Goal: Information Seeking & Learning: Find specific page/section

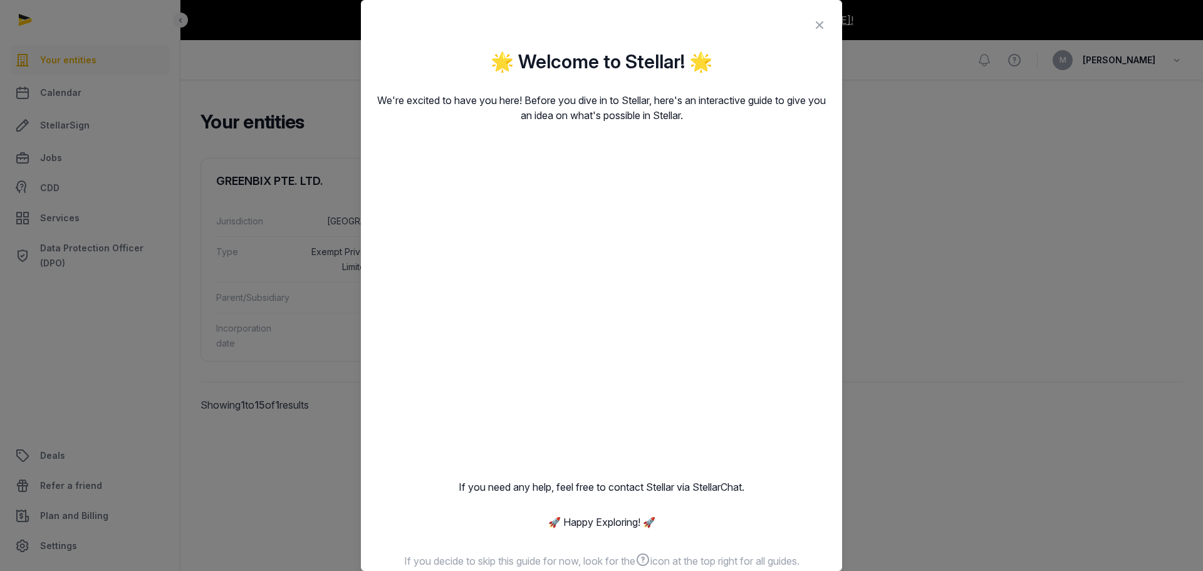
click at [801, 487] on p "If you need any help, feel free to contact Stellar via StellarChat." at bounding box center [601, 486] width 451 height 15
click at [723, 500] on div "🌟 Welcome to Stellar! 🌟 We're excited to have you here! Before you dive in to S…" at bounding box center [601, 309] width 451 height 519
click at [812, 25] on icon at bounding box center [819, 25] width 15 height 20
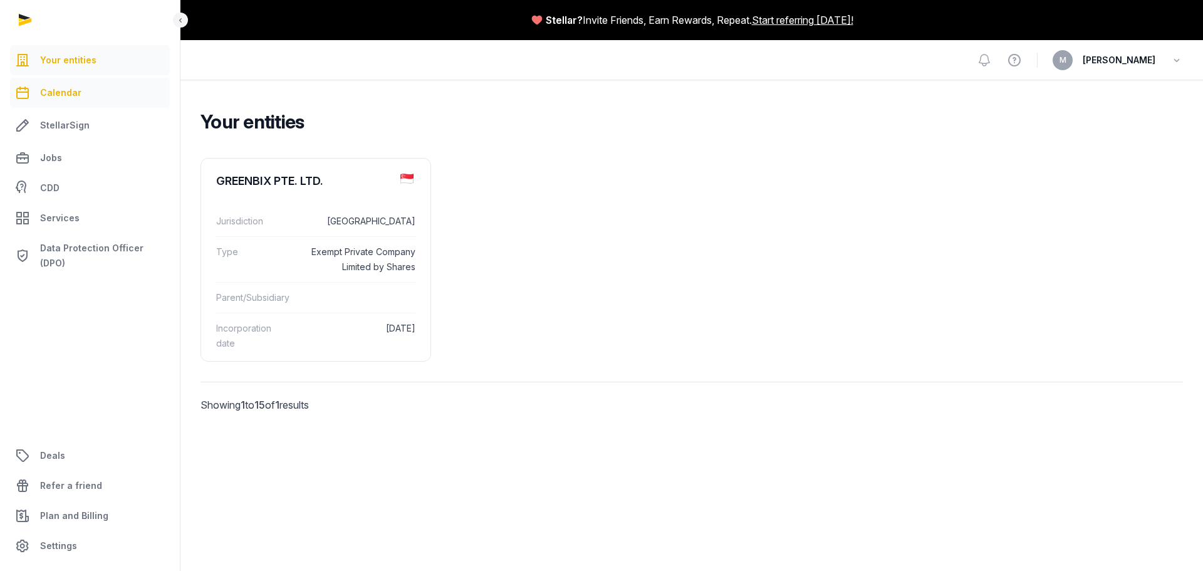
click at [53, 98] on span "Calendar" at bounding box center [60, 92] width 41 height 15
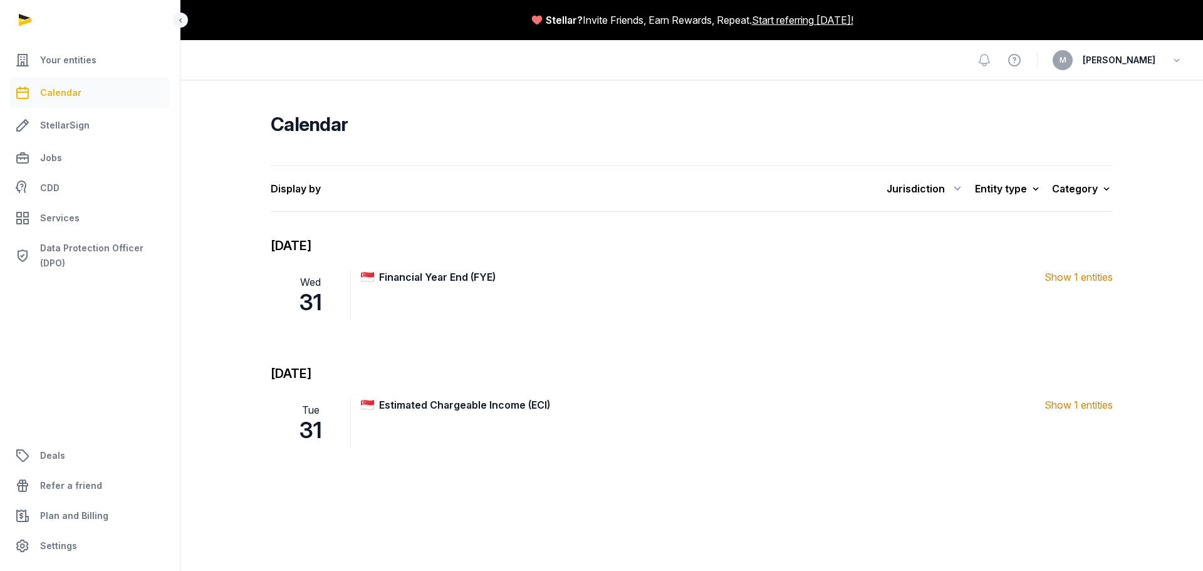
click at [1067, 281] on span "Show 1 entities" at bounding box center [1078, 276] width 68 height 15
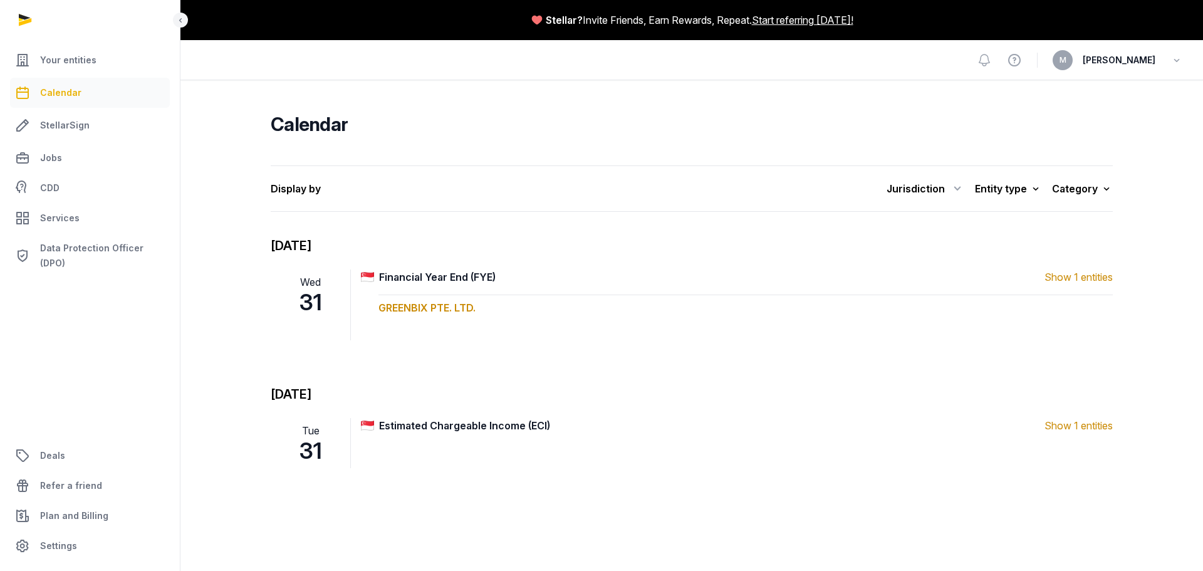
click at [1067, 281] on span "Show 1 entities" at bounding box center [1078, 276] width 68 height 15
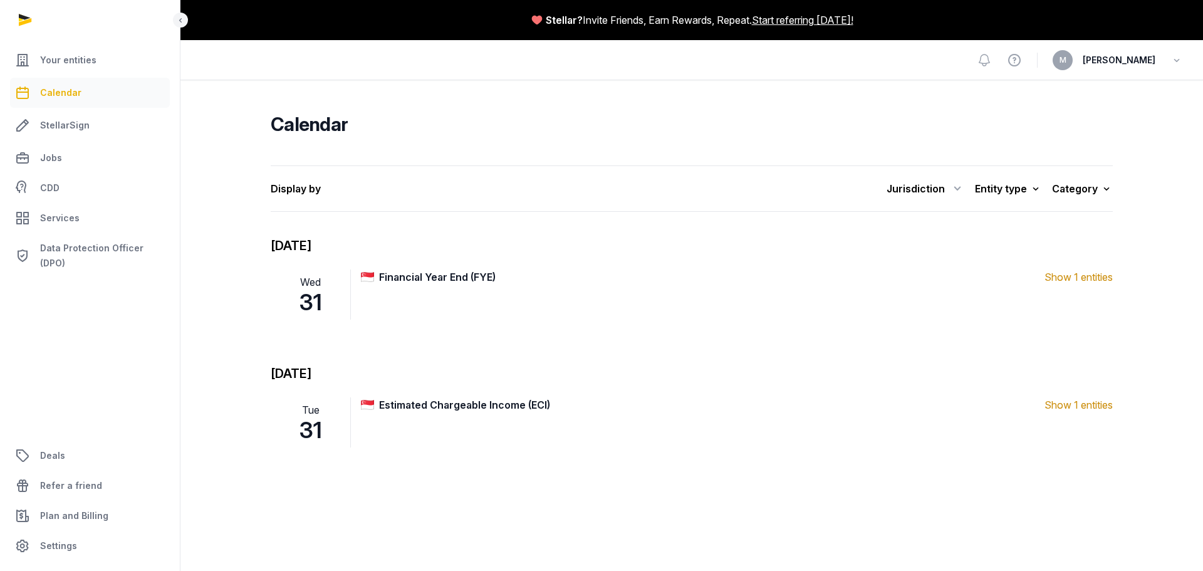
click at [1066, 410] on span "Show 1 entities" at bounding box center [1078, 404] width 68 height 15
click at [1065, 408] on span "Show 1 entities" at bounding box center [1078, 404] width 68 height 15
click at [723, 355] on div "Dec 2025 Wed 31 Financial Year End (FYE) (1 entities) Show 1 entities Mar 2026 …" at bounding box center [692, 380] width 842 height 286
click at [52, 129] on span "StellarSign" at bounding box center [64, 125] width 49 height 15
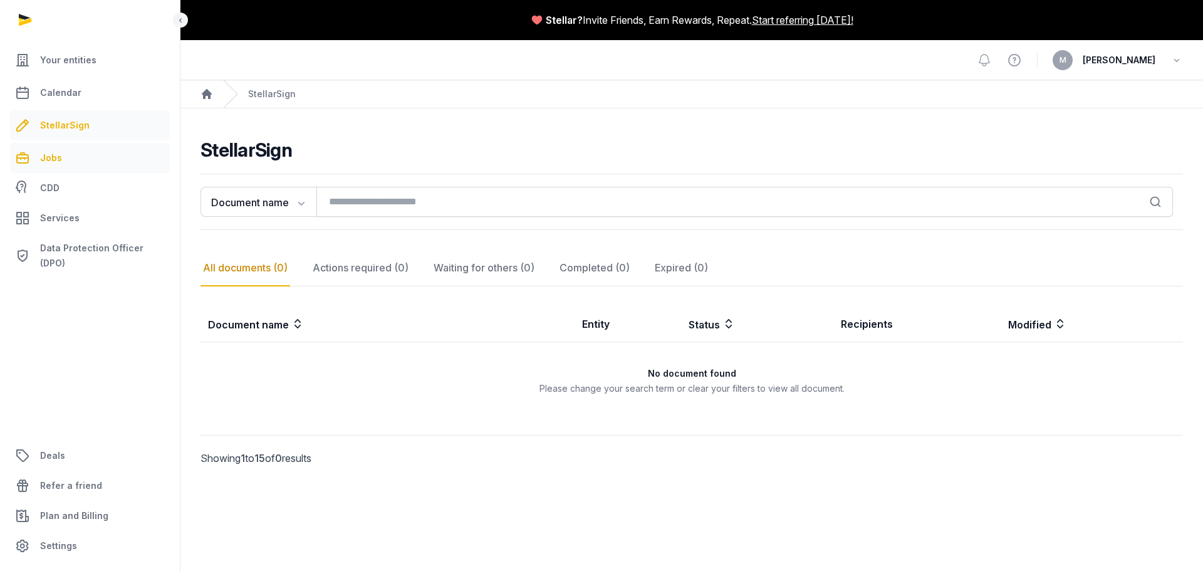
click at [78, 157] on link "Jobs" at bounding box center [90, 158] width 160 height 30
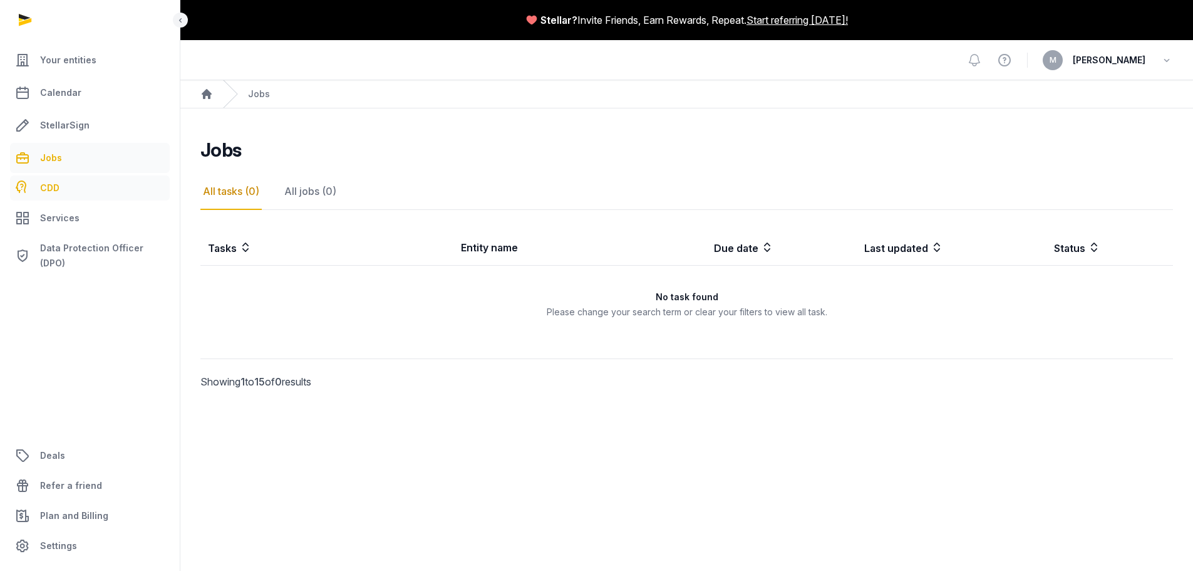
click at [83, 189] on link "CDD" at bounding box center [90, 187] width 160 height 25
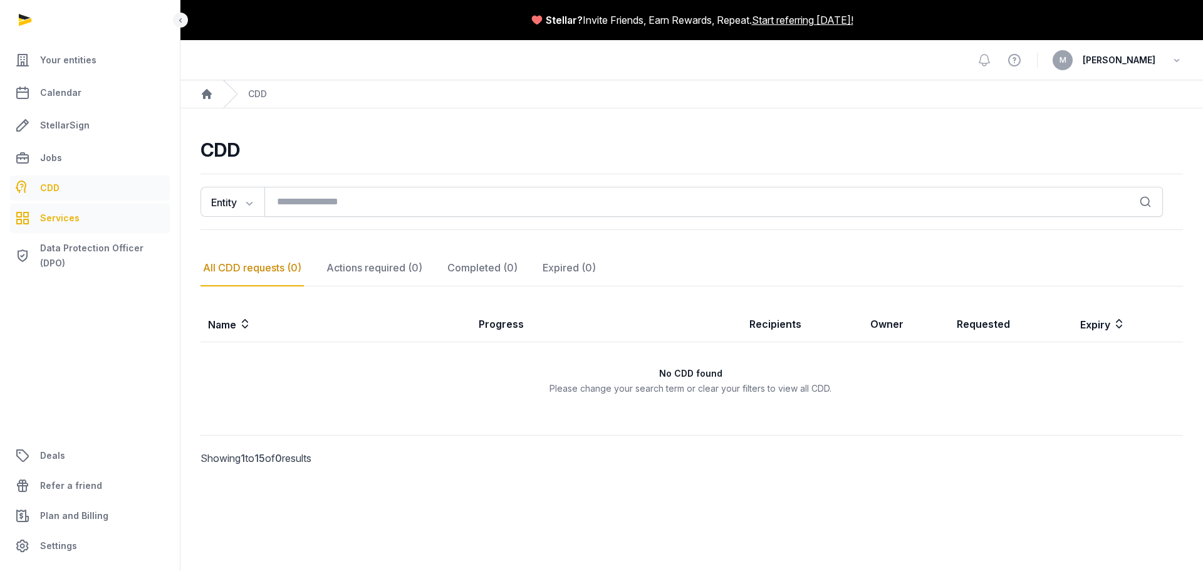
click at [89, 220] on link "Services" at bounding box center [90, 218] width 160 height 30
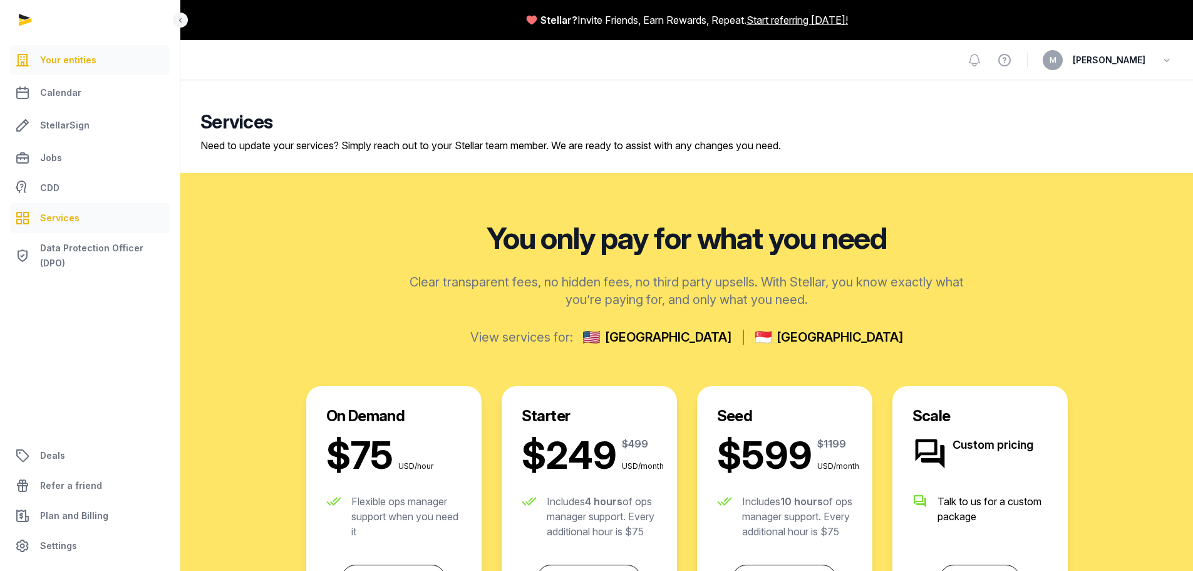
click at [71, 58] on span "Your entities" at bounding box center [68, 60] width 56 height 15
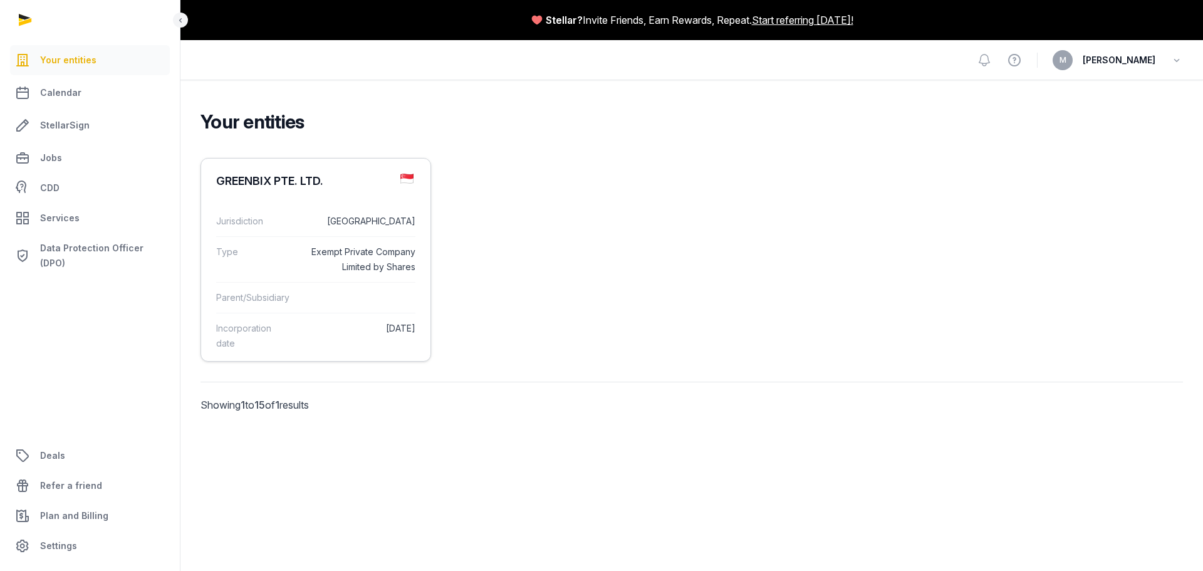
click at [336, 213] on div "Jurisdiction Singapore" at bounding box center [315, 221] width 199 height 30
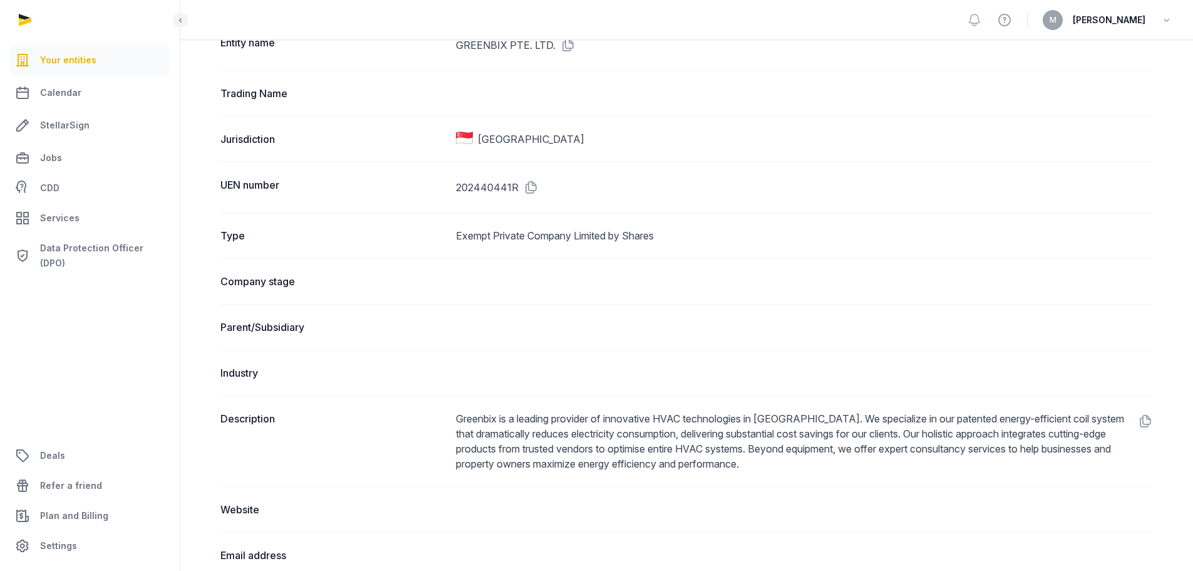
scroll to position [251, 0]
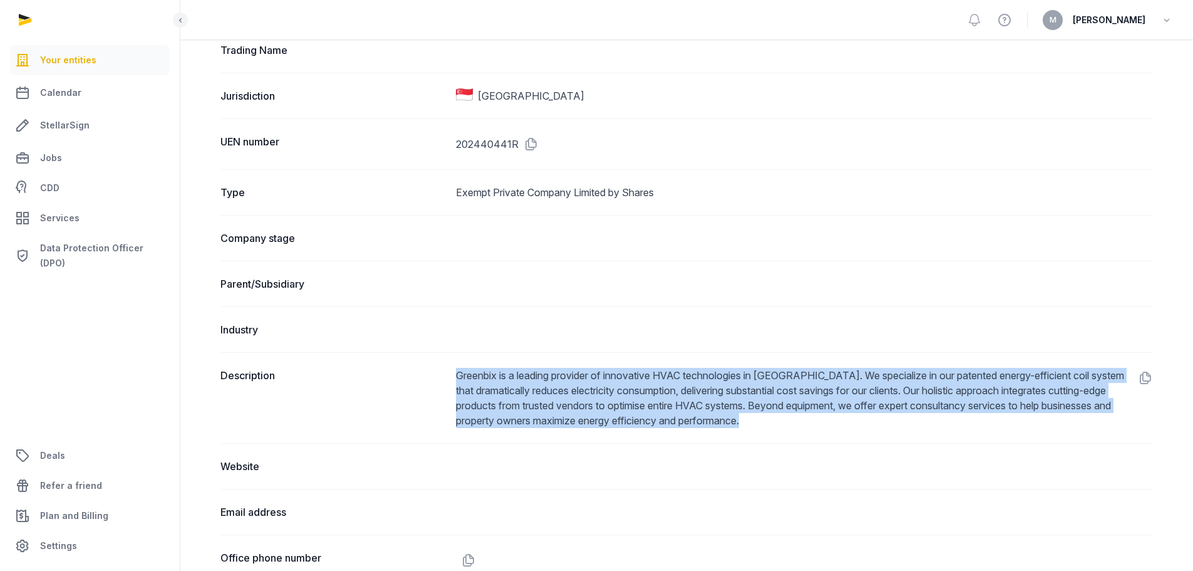
drag, startPoint x: 794, startPoint y: 432, endPoint x: 424, endPoint y: 364, distance: 375.8
click at [424, 364] on div "Description Greenbix is a leading provider of innovative HVAC technologies in S…" at bounding box center [686, 397] width 933 height 91
copy div "Greenbix is a leading provider of innovative HVAC technologies in Singapore. We…"
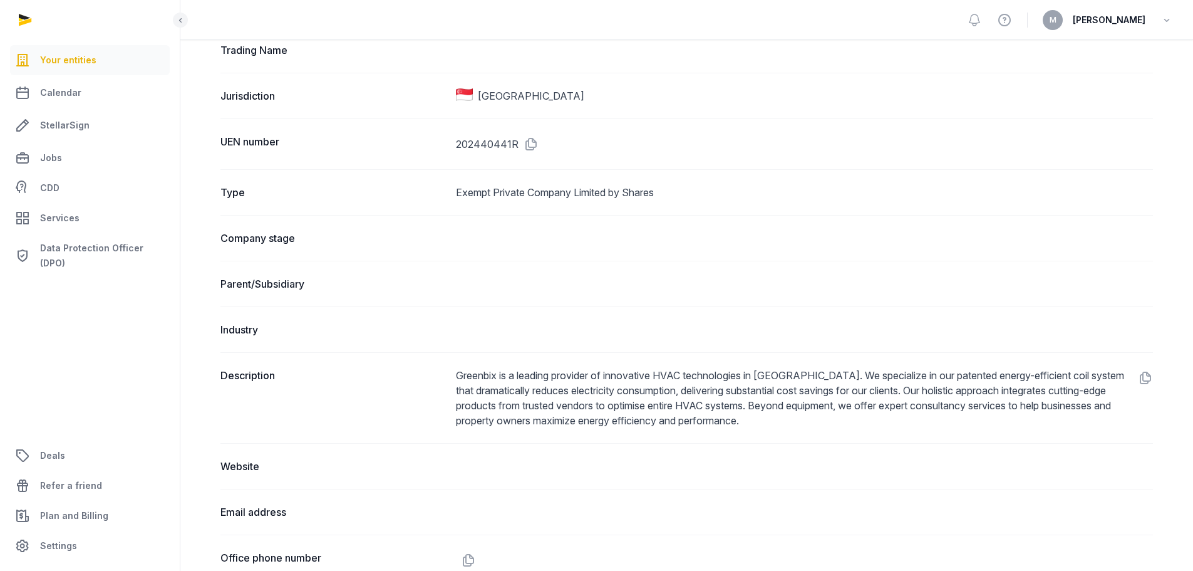
click at [718, 266] on div "Parent/Subsidiary" at bounding box center [686, 284] width 933 height 46
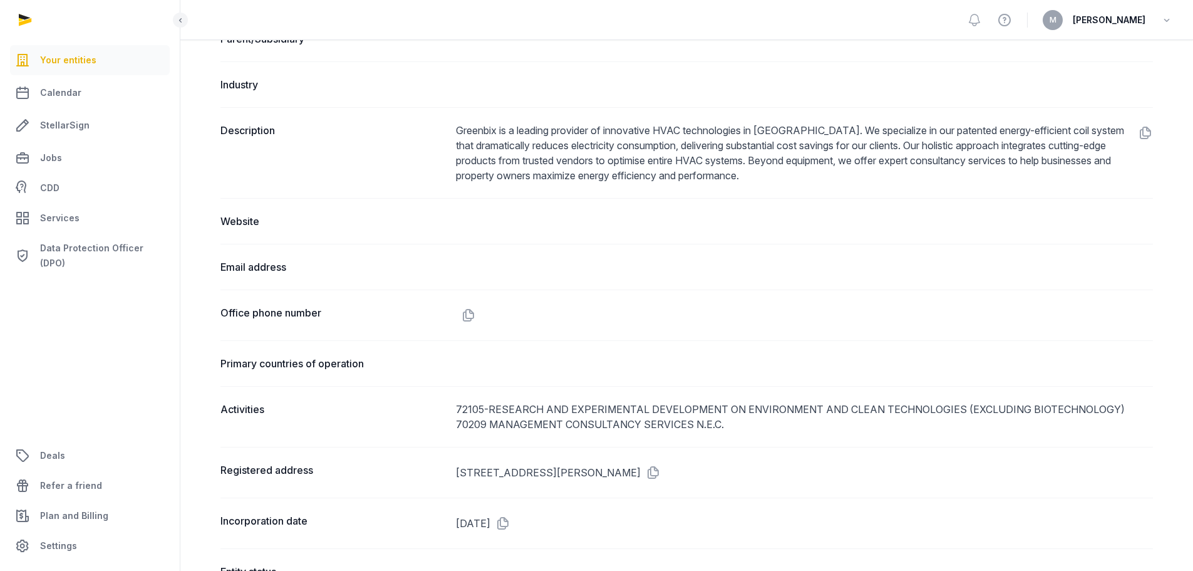
scroll to position [501, 0]
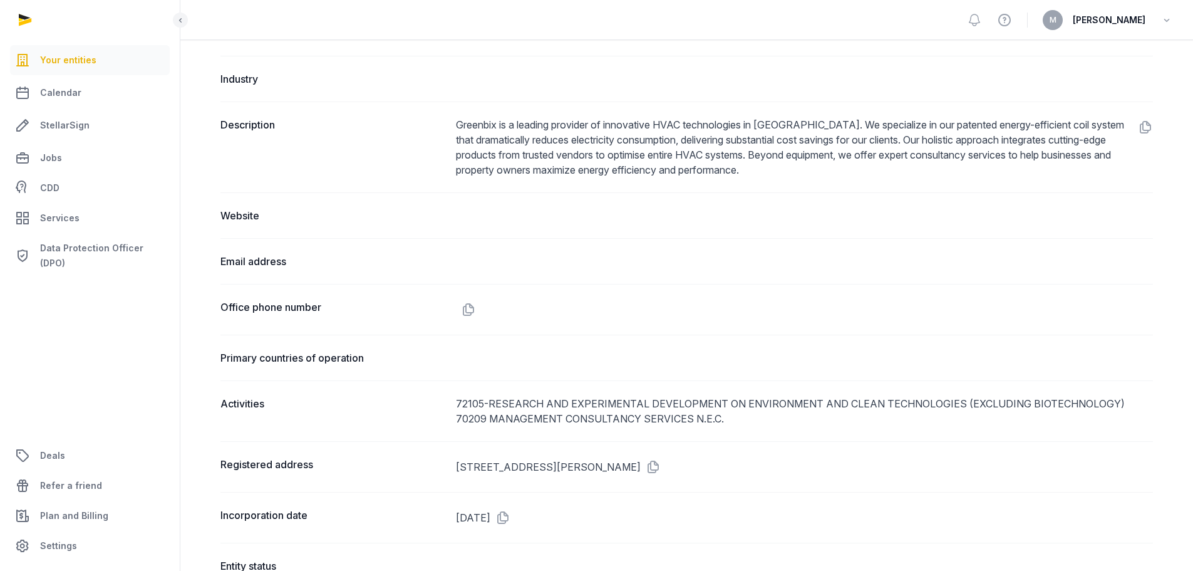
click at [482, 227] on div "Website" at bounding box center [686, 215] width 933 height 46
click at [487, 258] on dd at bounding box center [804, 261] width 697 height 15
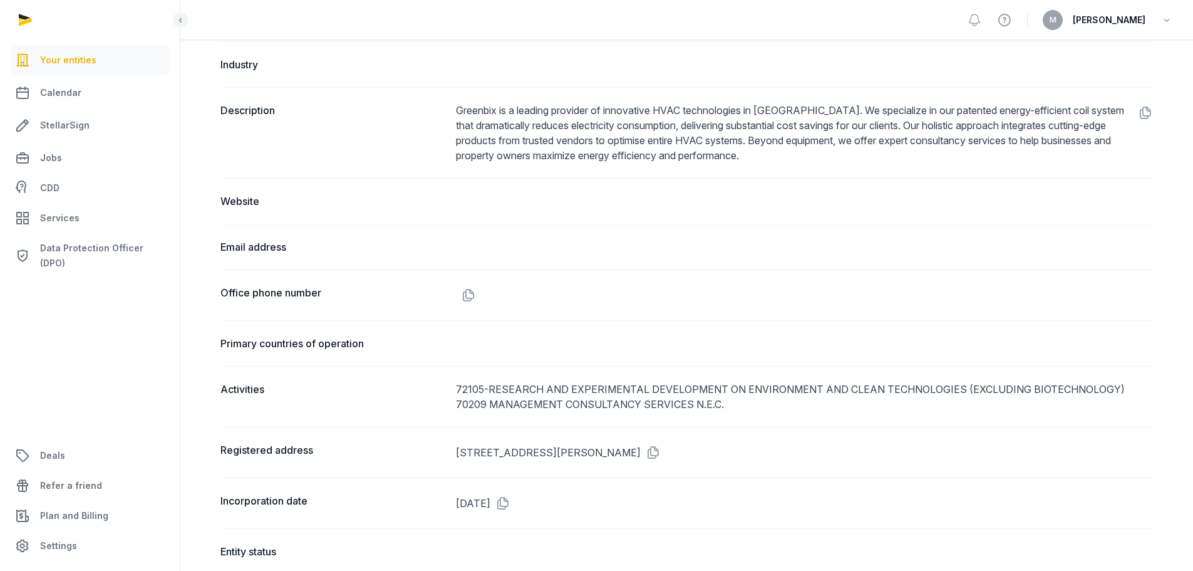
scroll to position [544, 0]
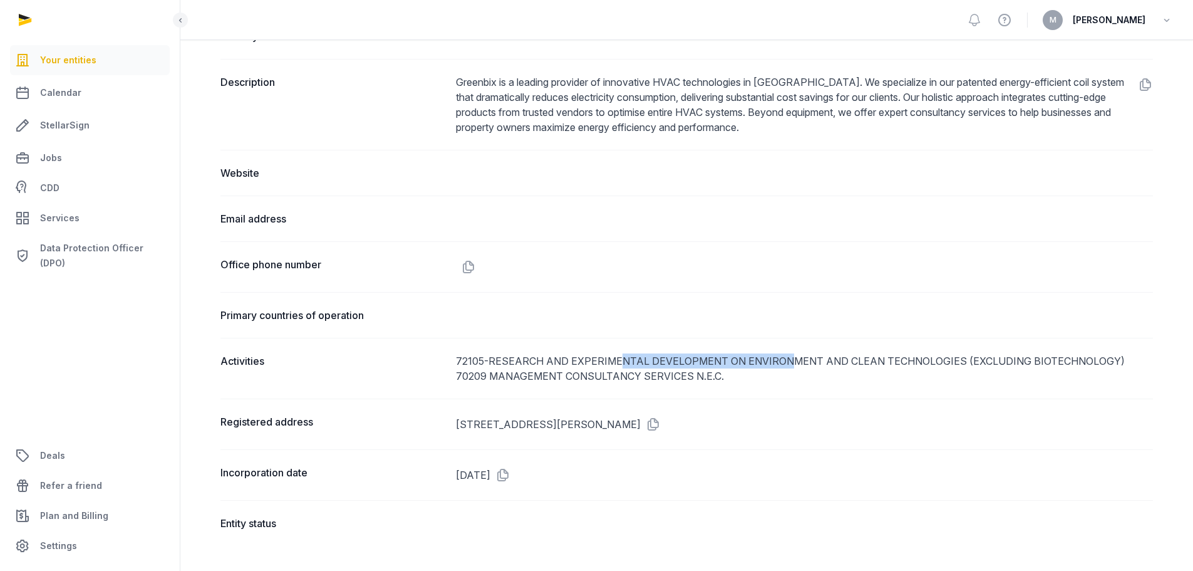
drag, startPoint x: 623, startPoint y: 360, endPoint x: 841, endPoint y: 354, distance: 218.7
click at [812, 355] on div "72105-RESEARCH AND EXPERIMENTAL DEVELOPMENT ON ENVIRONMENT AND CLEAN TECHNOLOGI…" at bounding box center [804, 360] width 697 height 15
click at [851, 353] on div "72105-RESEARCH AND EXPERIMENTAL DEVELOPMENT ON ENVIRONMENT AND CLEAN TECHNOLOGI…" at bounding box center [804, 360] width 697 height 15
drag, startPoint x: 893, startPoint y: 360, endPoint x: 969, endPoint y: 354, distance: 76.0
click at [969, 355] on div "72105-RESEARCH AND EXPERIMENTAL DEVELOPMENT ON ENVIRONMENT AND CLEAN TECHNOLOGI…" at bounding box center [804, 360] width 697 height 15
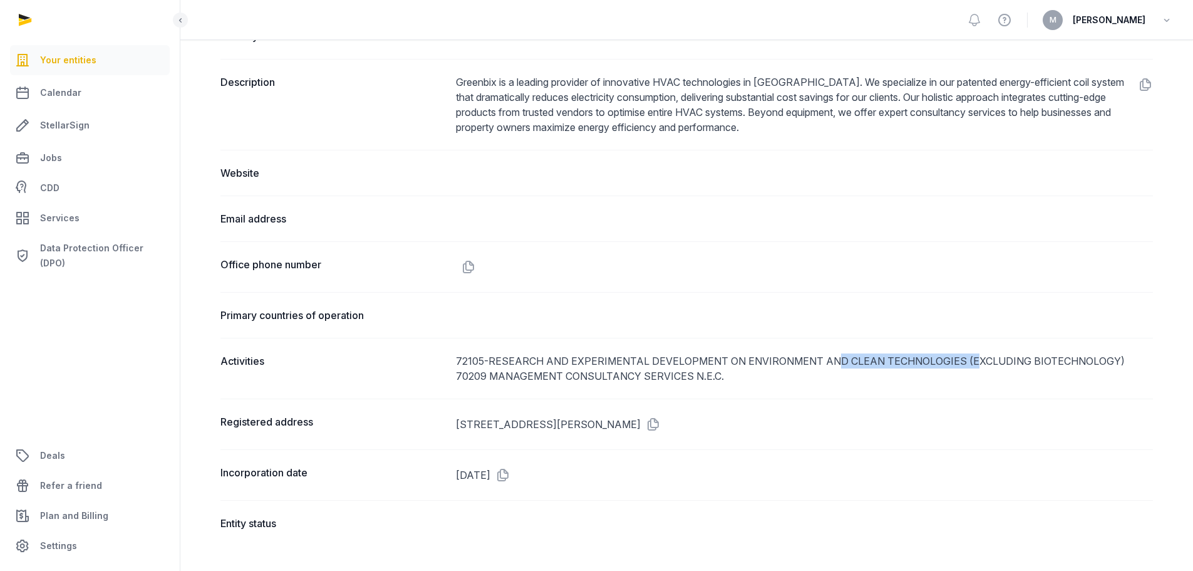
click at [969, 354] on div "72105-RESEARCH AND EXPERIMENTAL DEVELOPMENT ON ENVIRONMENT AND CLEAN TECHNOLOGI…" at bounding box center [804, 360] width 697 height 15
click at [902, 360] on div "72105-RESEARCH AND EXPERIMENTAL DEVELOPMENT ON ENVIRONMENT AND CLEAN TECHNOLOGI…" at bounding box center [804, 360] width 697 height 15
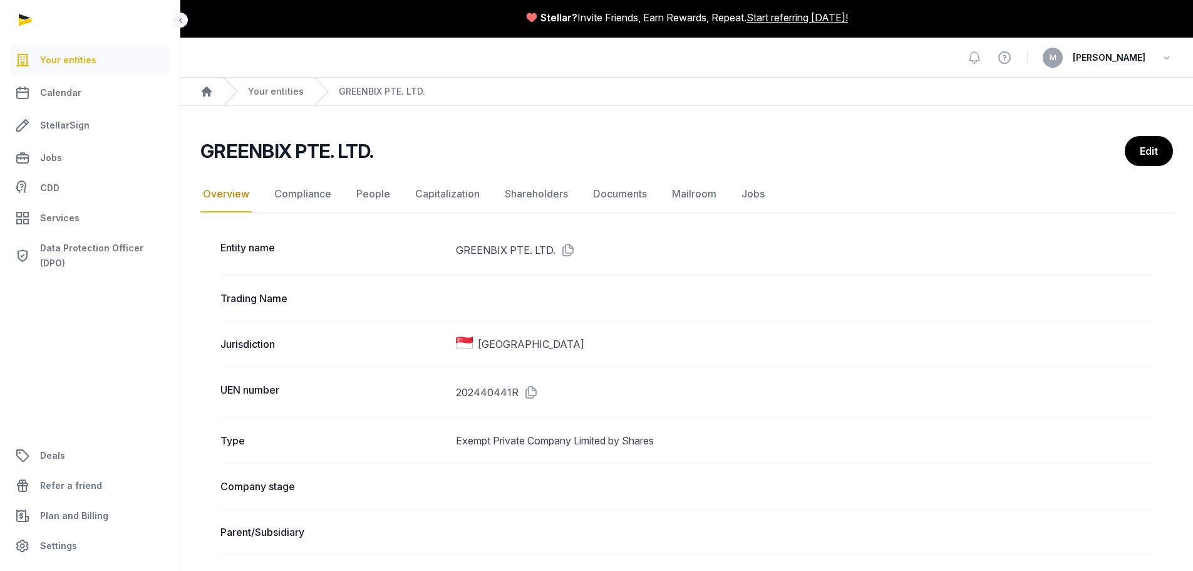
scroll to position [0, 0]
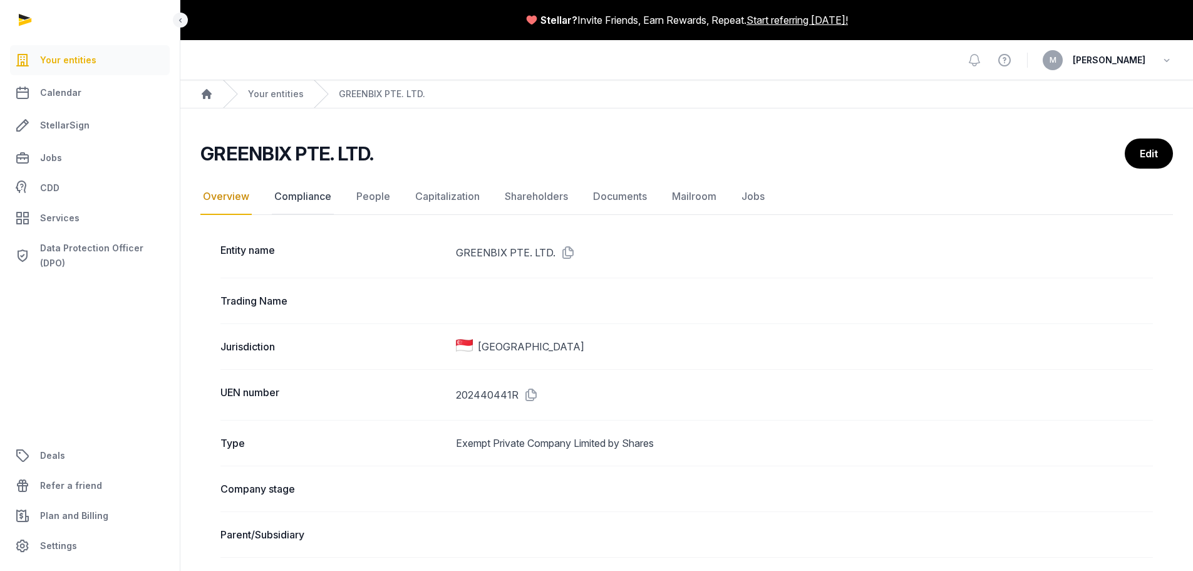
click at [312, 190] on link "Compliance" at bounding box center [303, 197] width 62 height 36
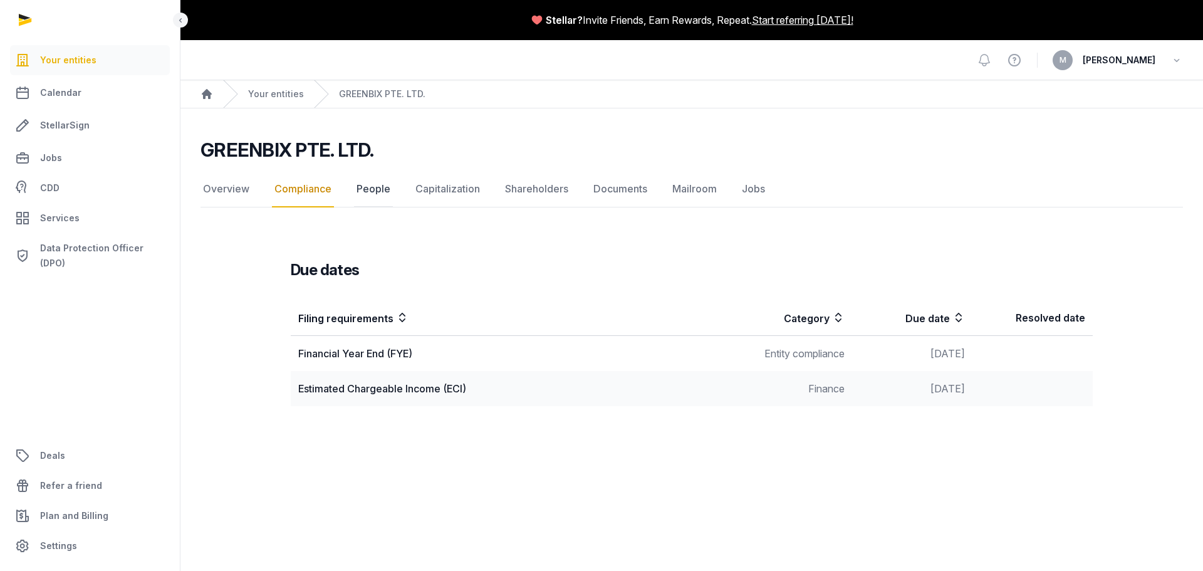
click at [371, 180] on link "People" at bounding box center [373, 189] width 39 height 36
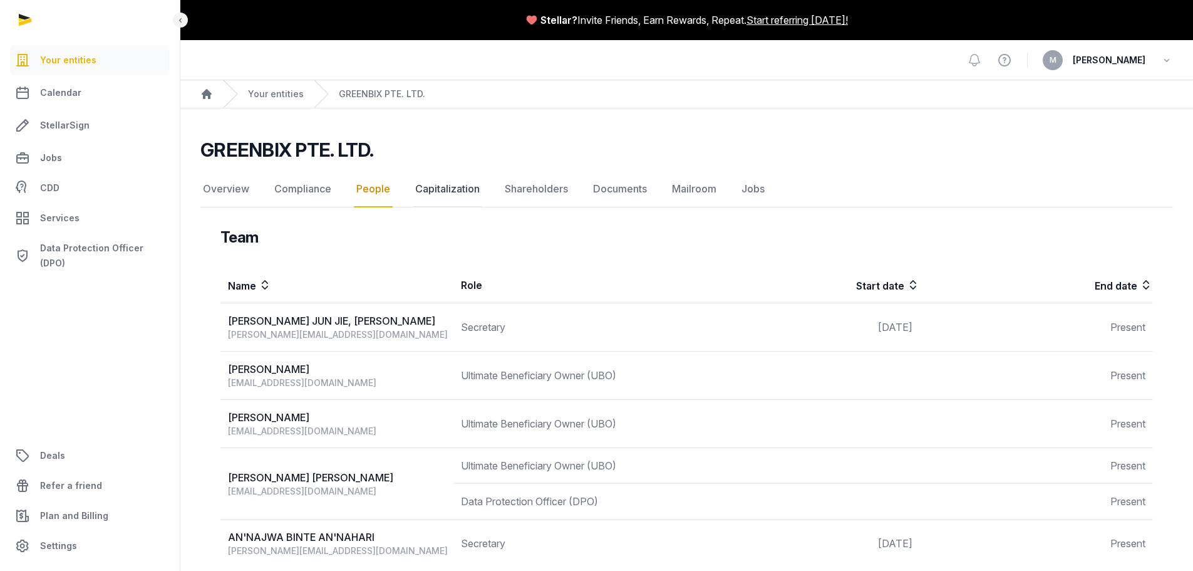
click at [457, 186] on link "Capitalization" at bounding box center [448, 189] width 70 height 36
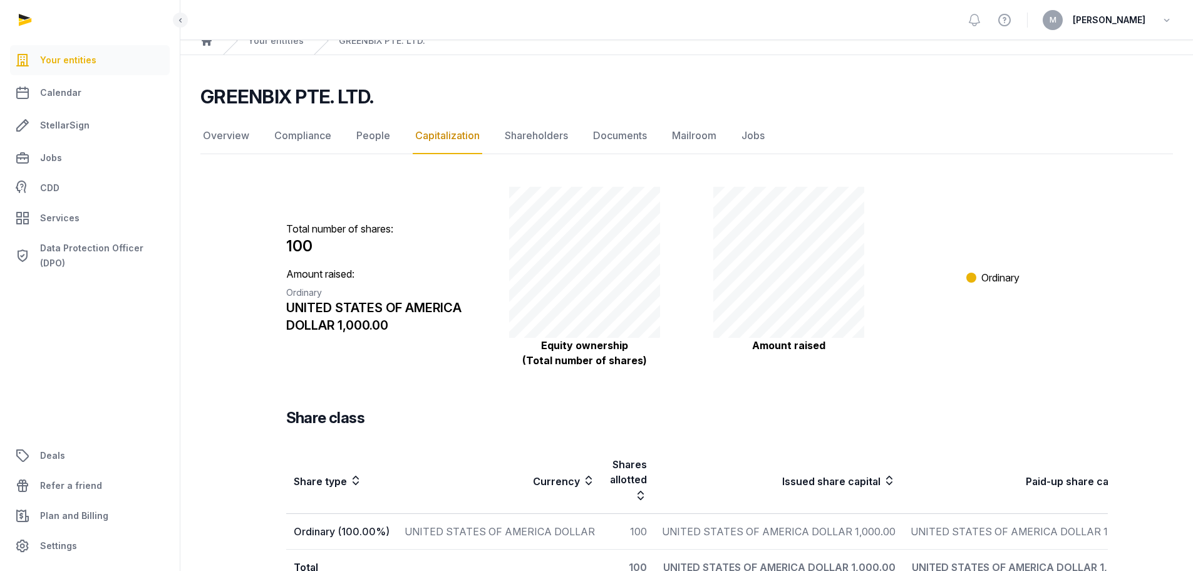
scroll to position [9, 0]
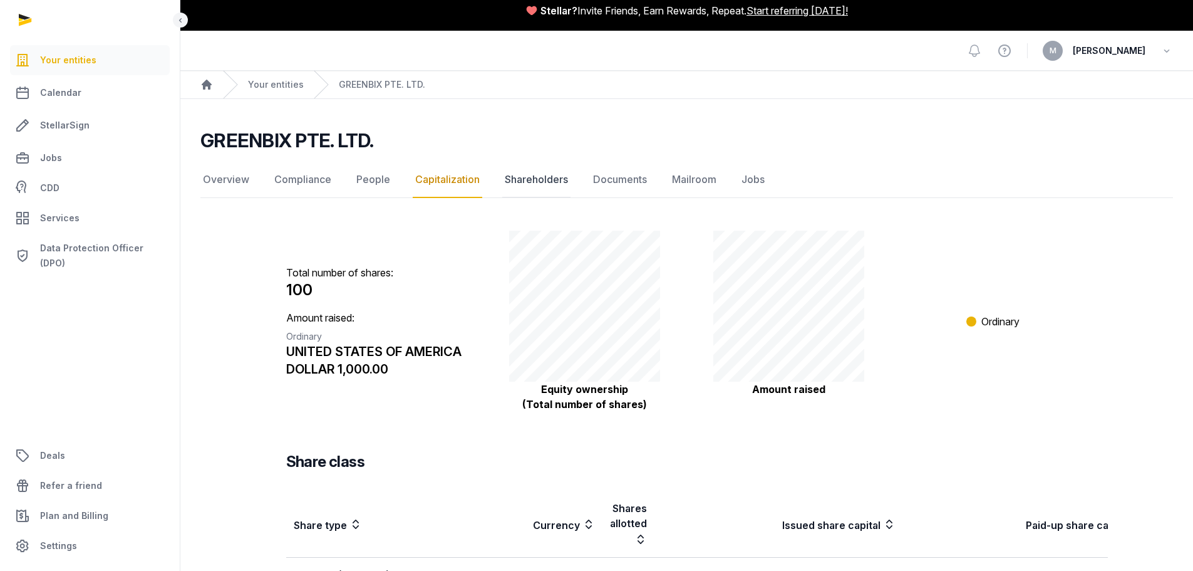
click at [509, 167] on link "Shareholders" at bounding box center [536, 180] width 68 height 36
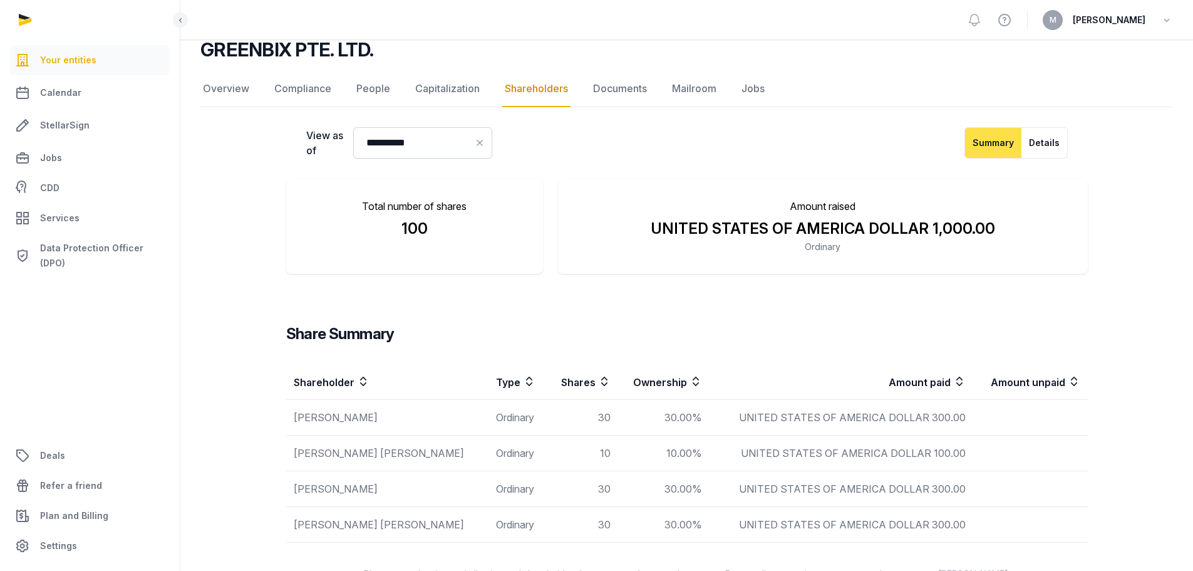
scroll to position [135, 0]
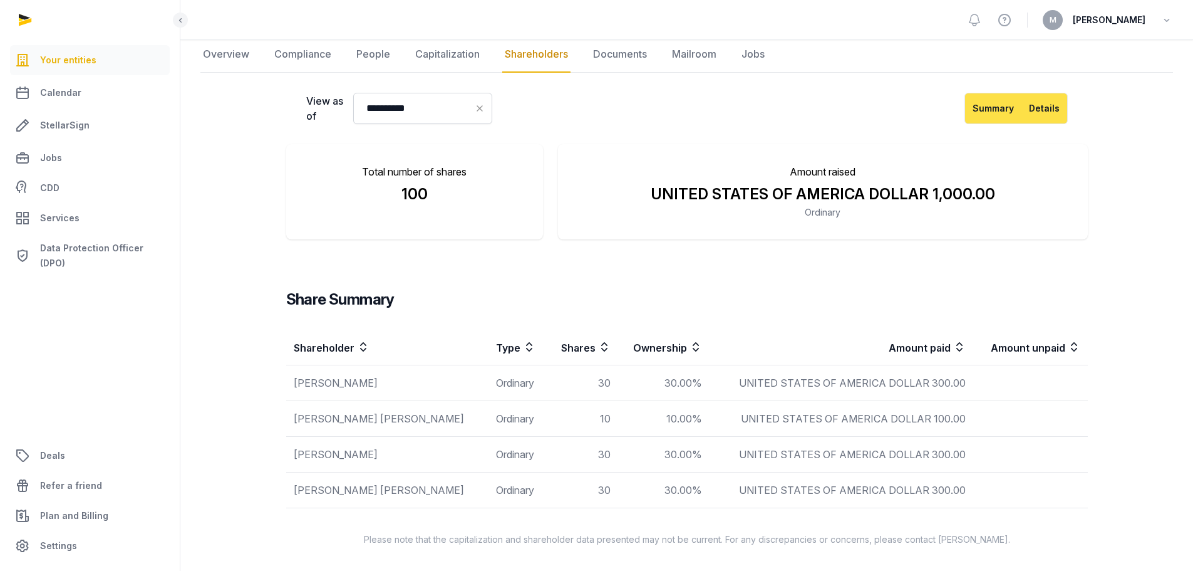
click at [1054, 115] on button "Details" at bounding box center [1045, 108] width 46 height 31
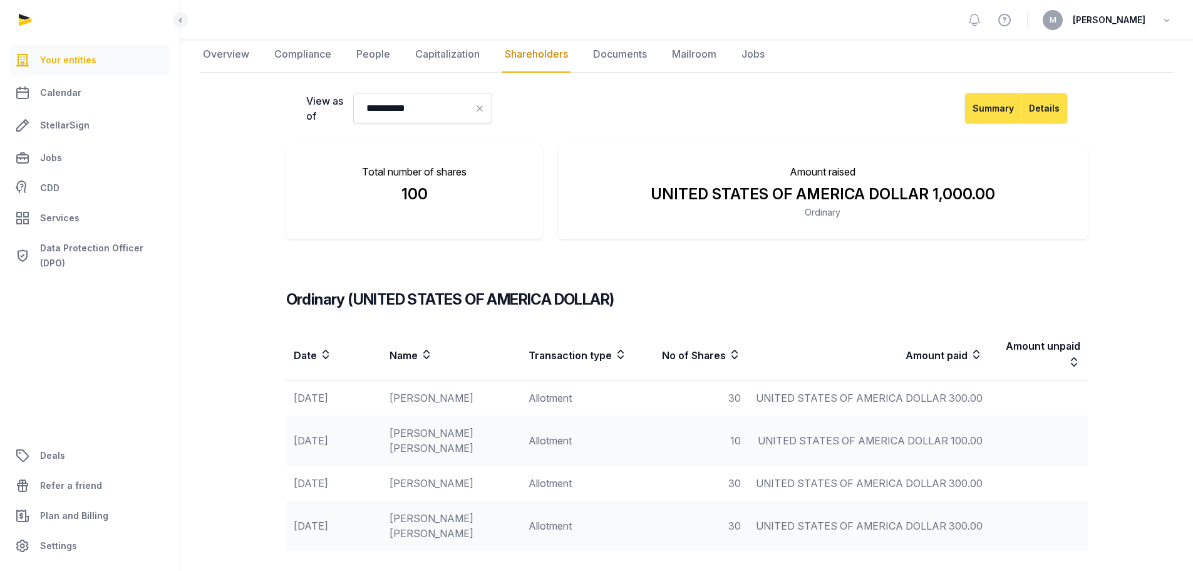
click at [976, 108] on button "Summary" at bounding box center [994, 108] width 58 height 31
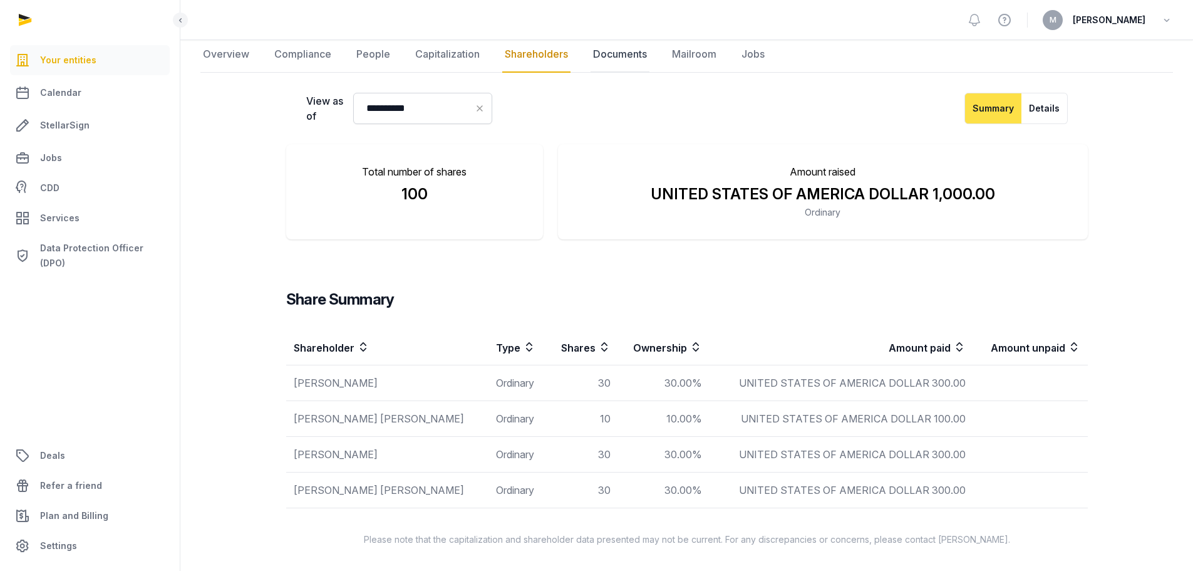
click at [619, 59] on link "Documents" at bounding box center [620, 54] width 59 height 36
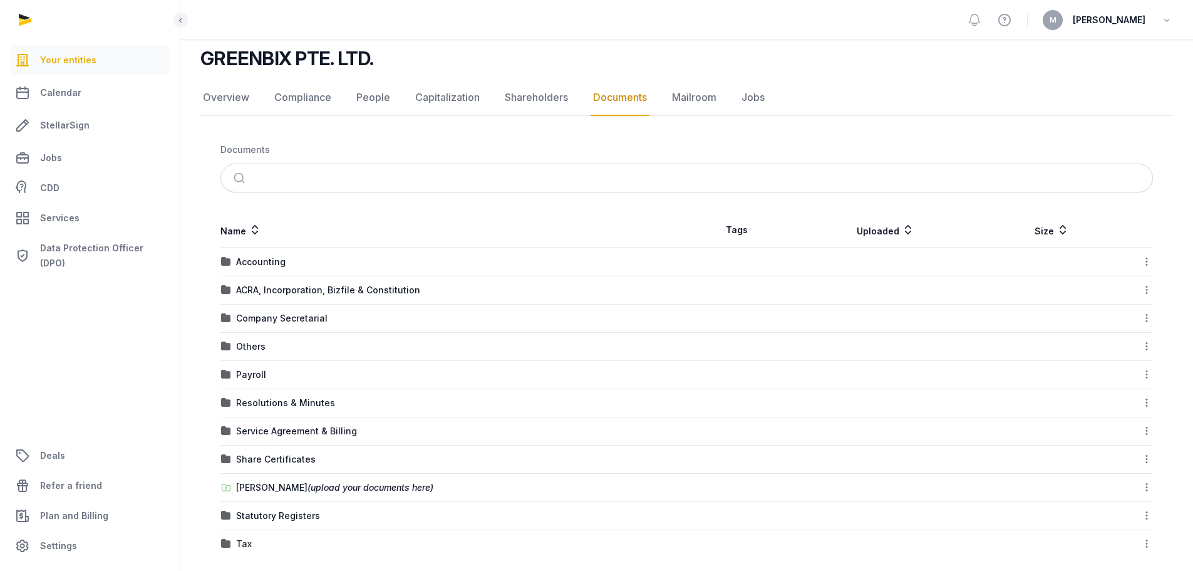
scroll to position [103, 0]
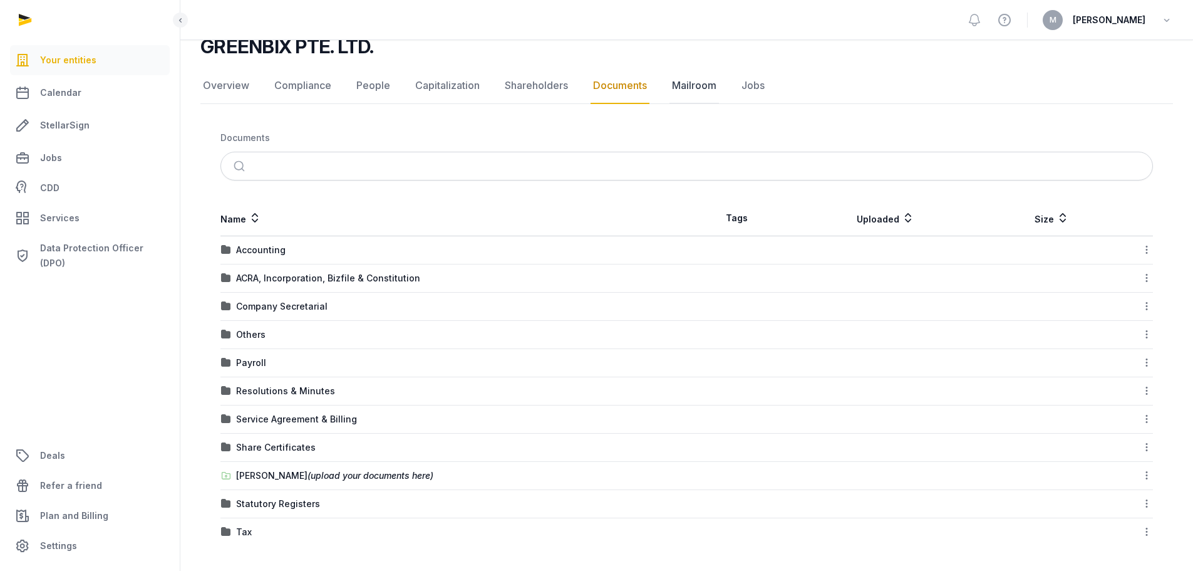
click at [707, 93] on link "Mailroom" at bounding box center [694, 86] width 49 height 36
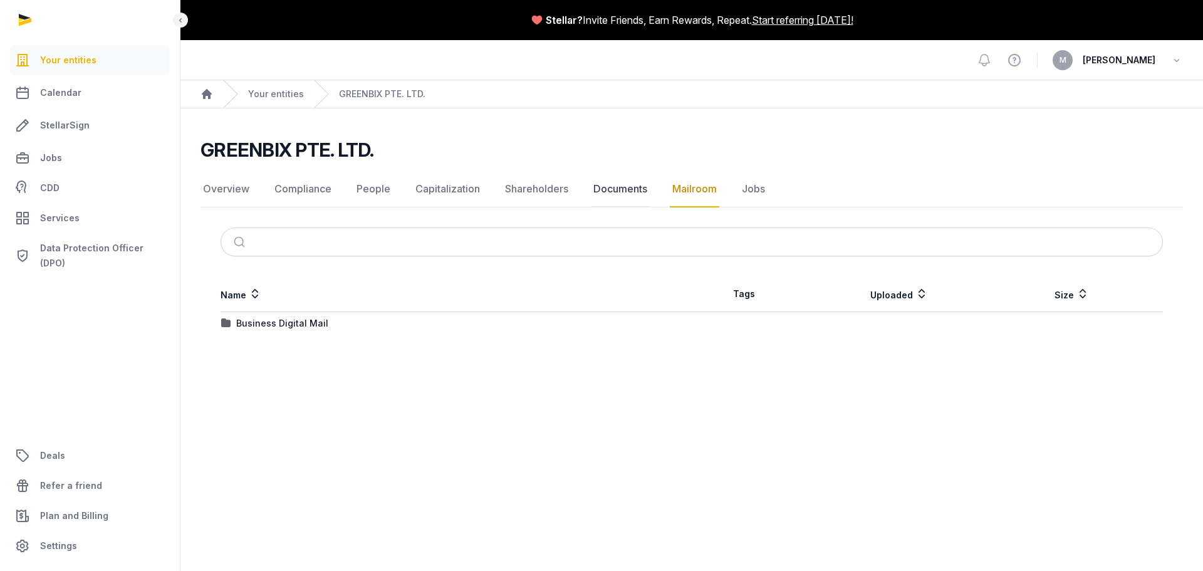
click at [638, 194] on link "Documents" at bounding box center [620, 189] width 59 height 36
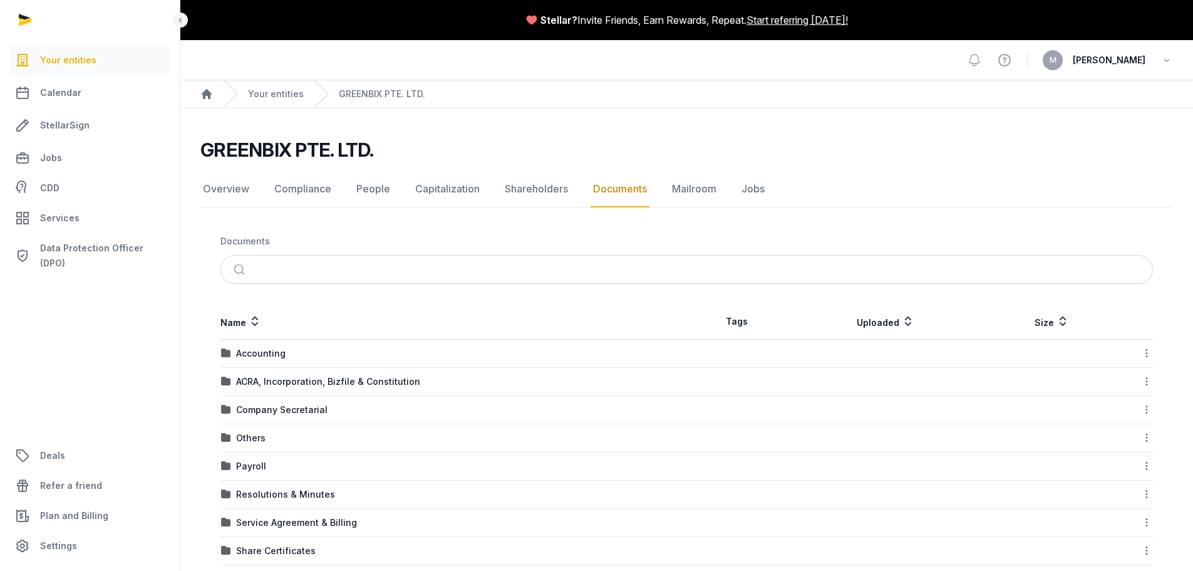
click at [271, 360] on td "Accounting" at bounding box center [453, 353] width 467 height 28
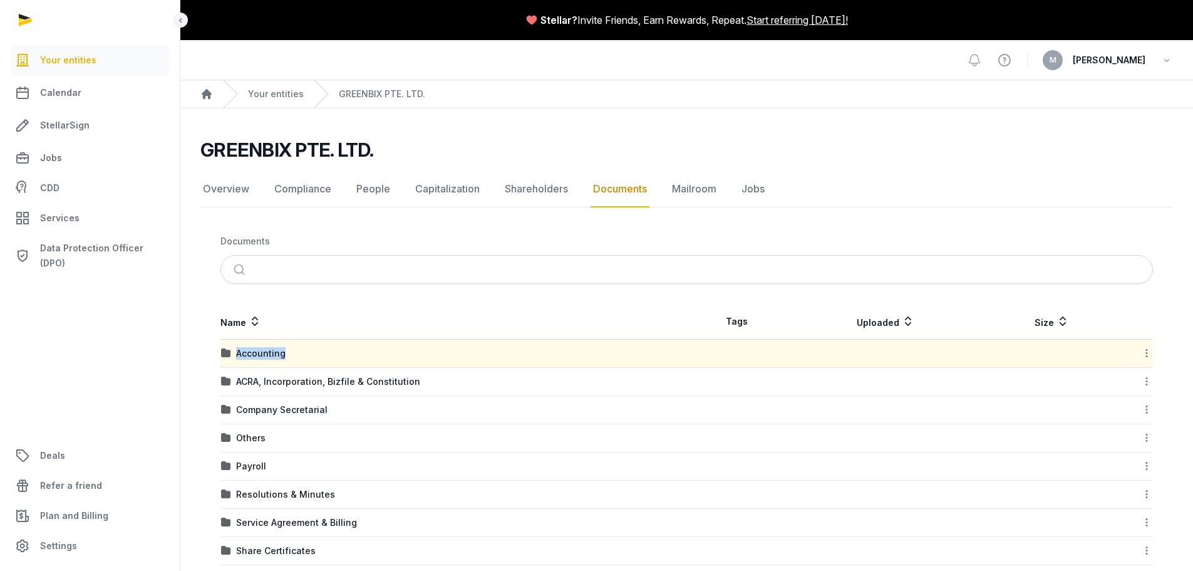
click at [271, 360] on td "Accounting" at bounding box center [453, 353] width 467 height 28
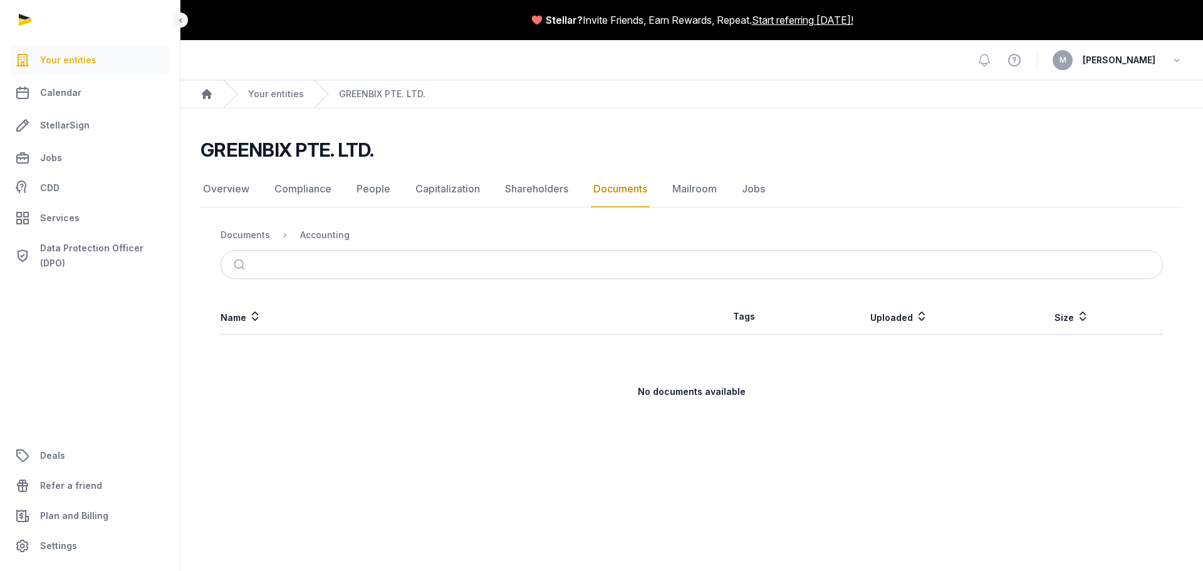
click at [615, 192] on link "Documents" at bounding box center [620, 189] width 59 height 36
click at [227, 234] on div "Documents" at bounding box center [244, 235] width 49 height 13
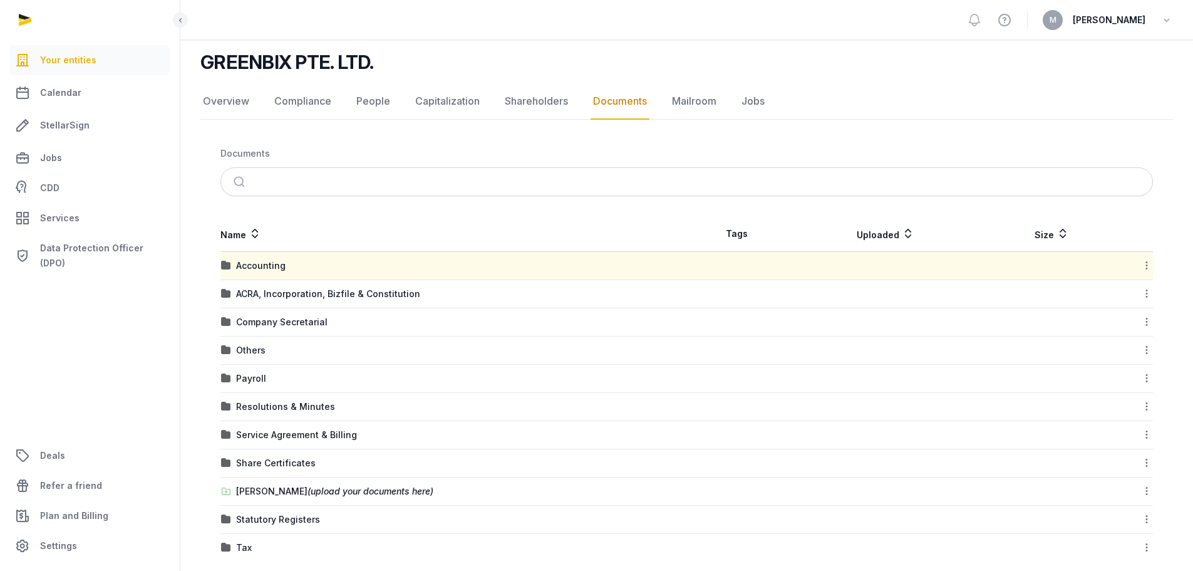
scroll to position [103, 0]
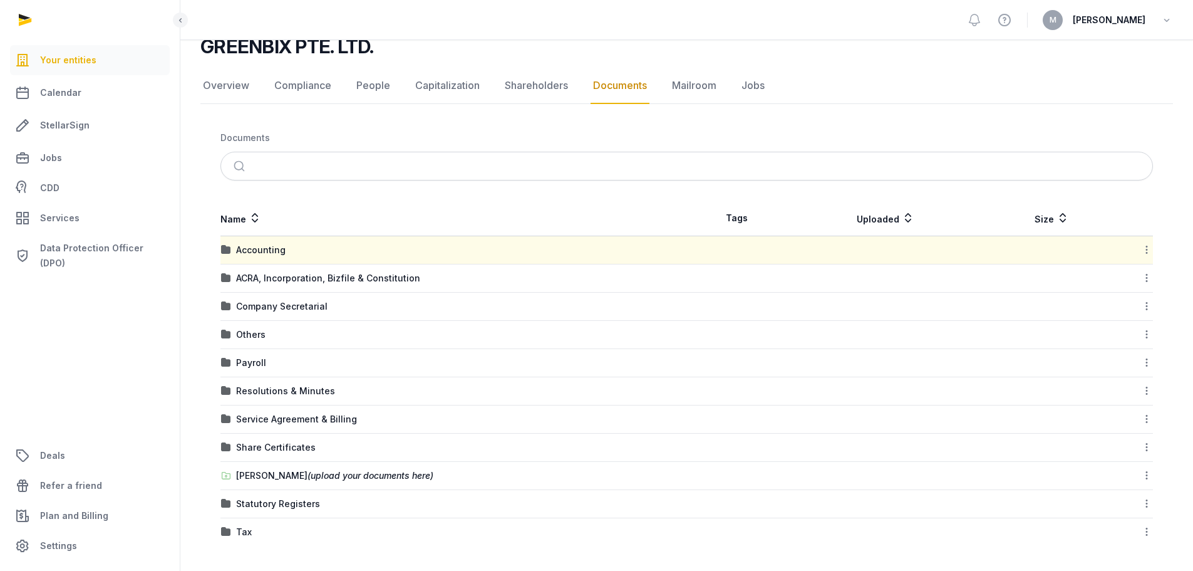
click at [85, 326] on ul "Your entities Calendar StellarSign Jobs CDD Services Data Protection Officer (D…" at bounding box center [90, 302] width 150 height 515
click at [251, 362] on div "Payroll" at bounding box center [251, 362] width 30 height 13
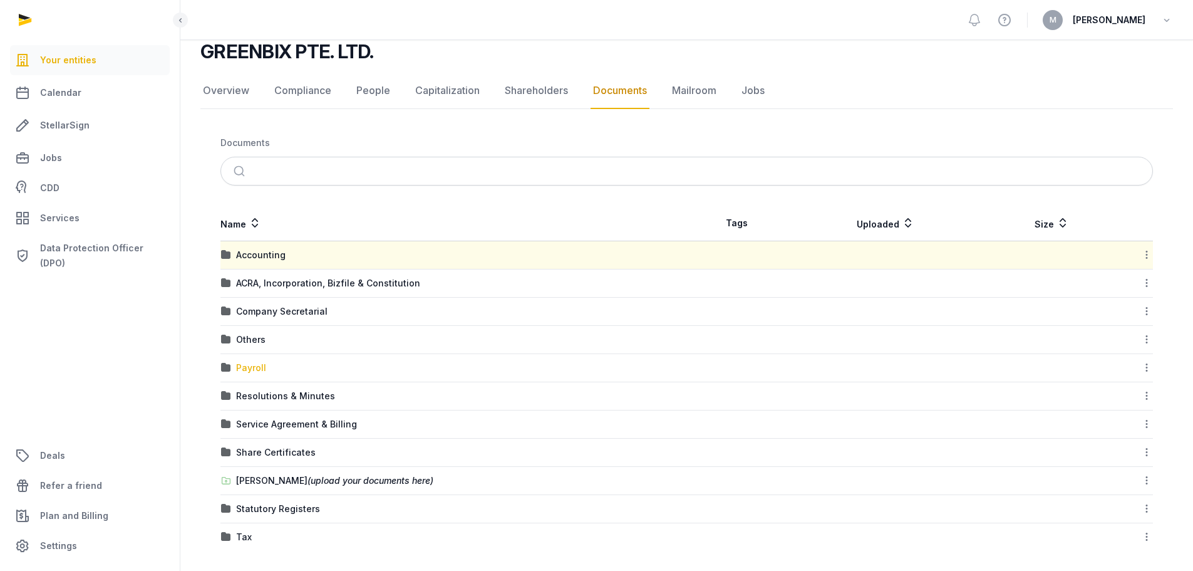
click at [0, 0] on div "Loading" at bounding box center [0, 0] width 0 height 0
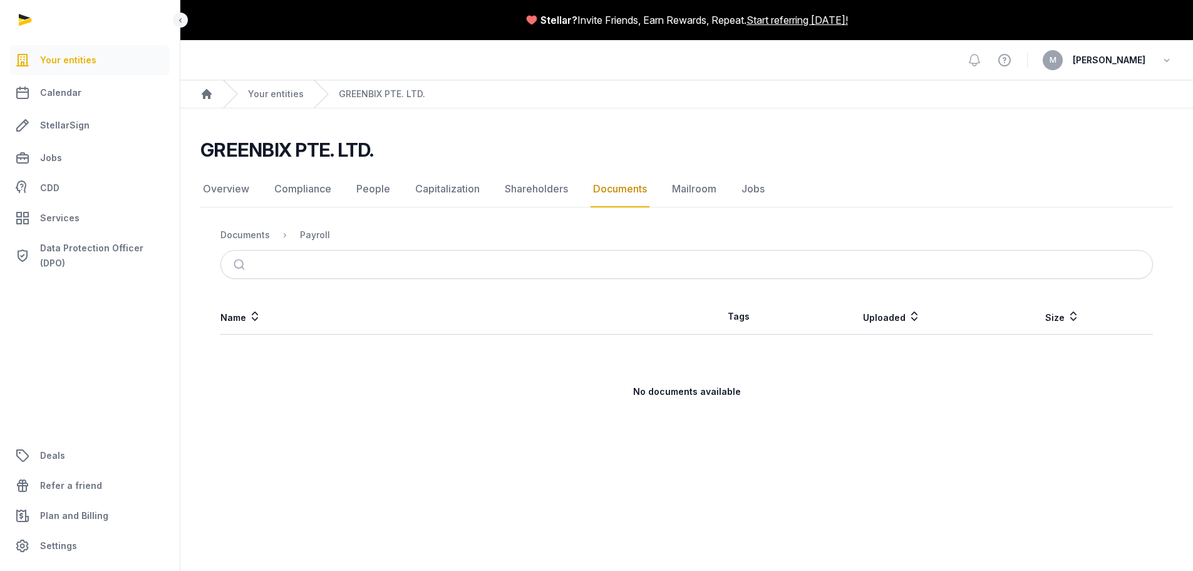
scroll to position [0, 0]
click at [240, 237] on div "Documents" at bounding box center [244, 235] width 49 height 13
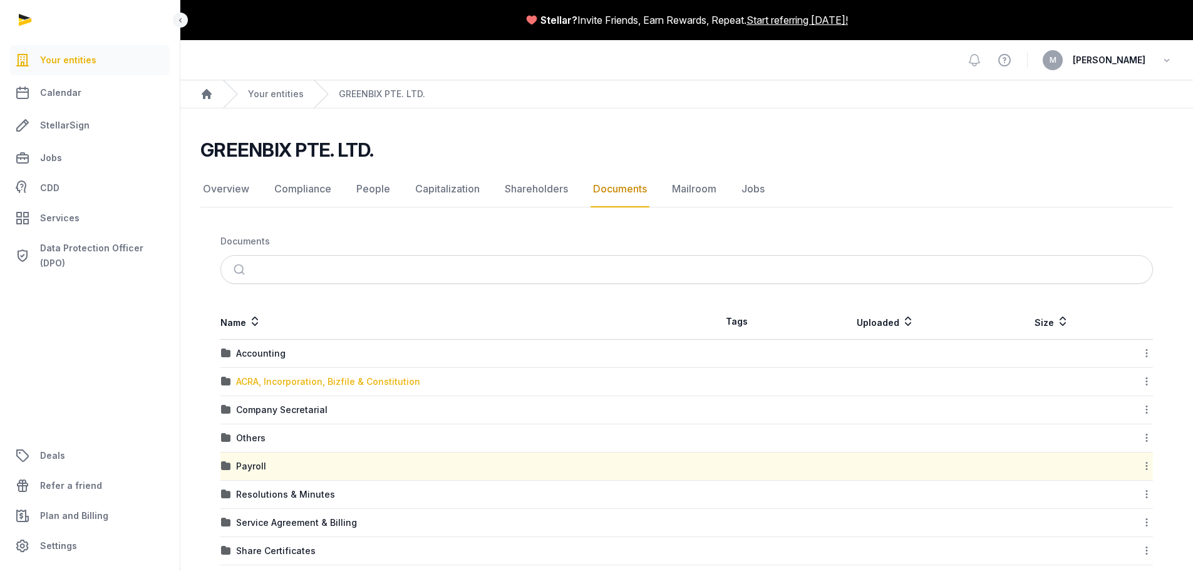
click at [258, 377] on div "ACRA, Incorporation, Bizfile & Constitution" at bounding box center [328, 381] width 184 height 13
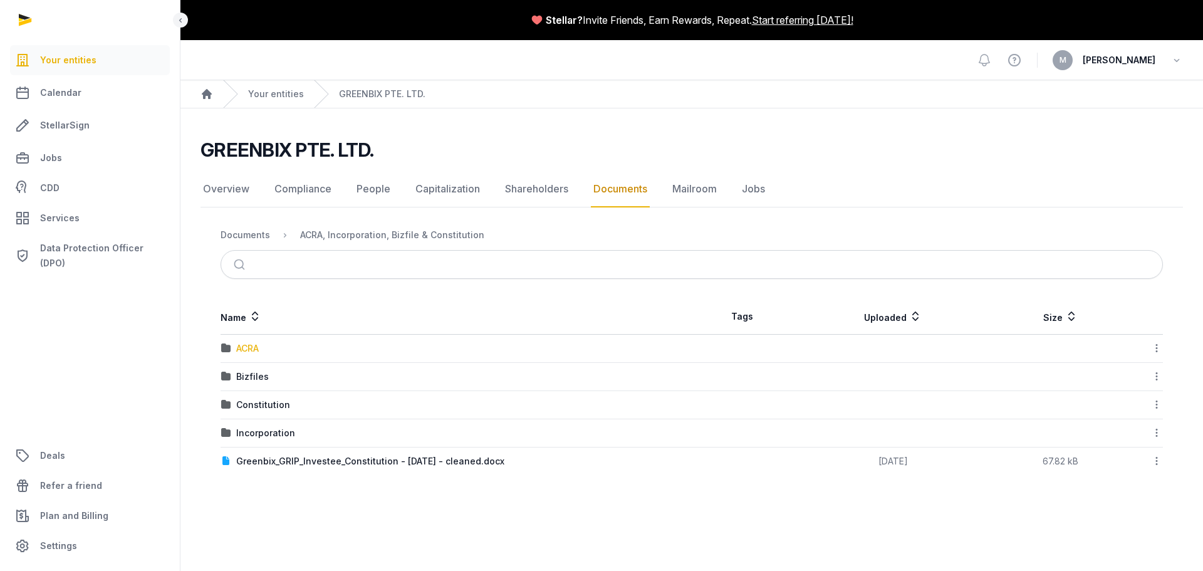
click at [252, 349] on div "ACRA" at bounding box center [247, 348] width 23 height 13
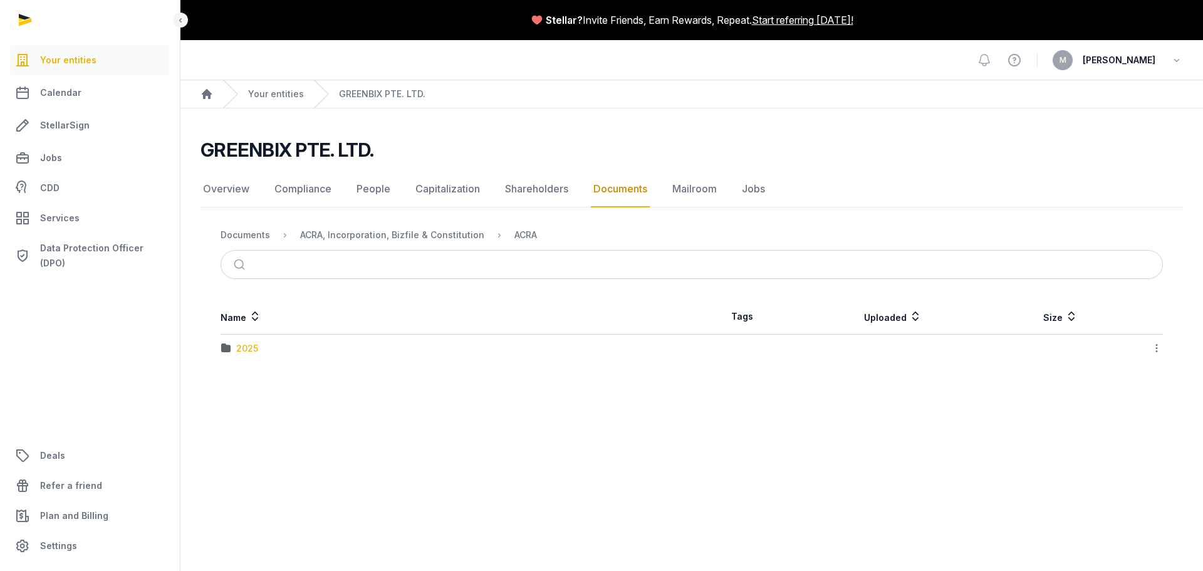
click at [257, 346] on div "2025" at bounding box center [247, 348] width 22 height 13
click at [256, 351] on div "ACRA250623000237.pdf" at bounding box center [289, 348] width 106 height 13
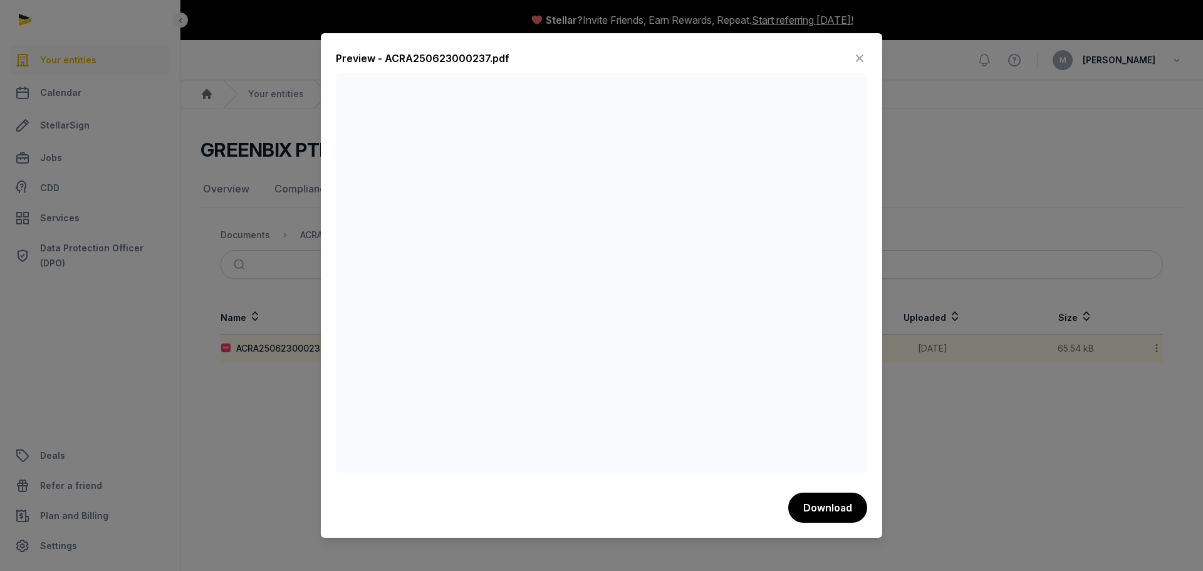
click at [858, 53] on icon at bounding box center [859, 58] width 15 height 20
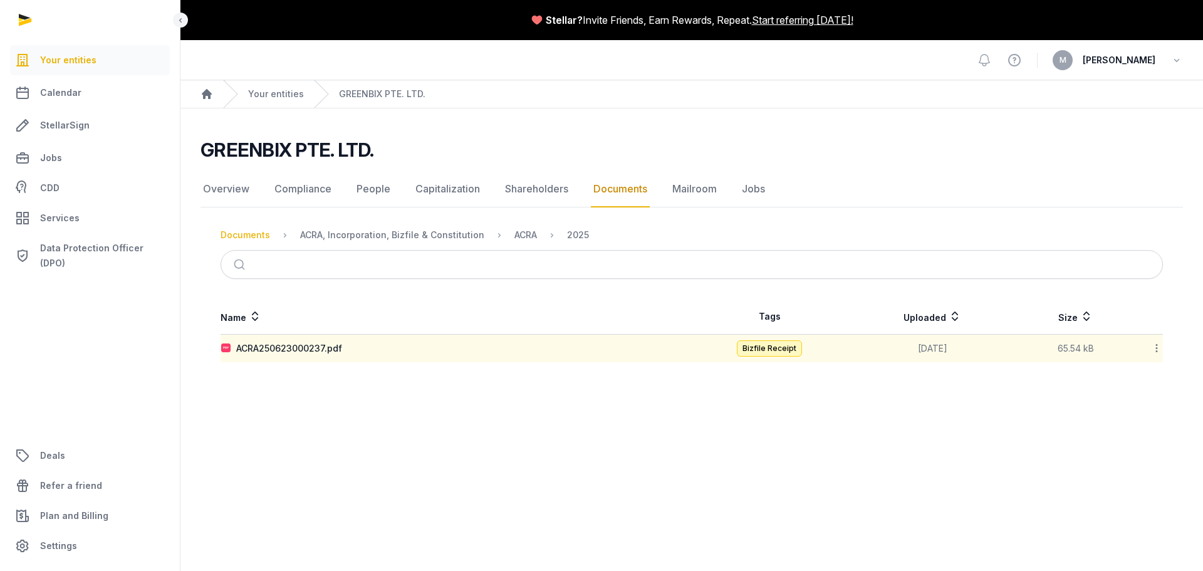
click at [259, 236] on div "Documents" at bounding box center [244, 235] width 49 height 13
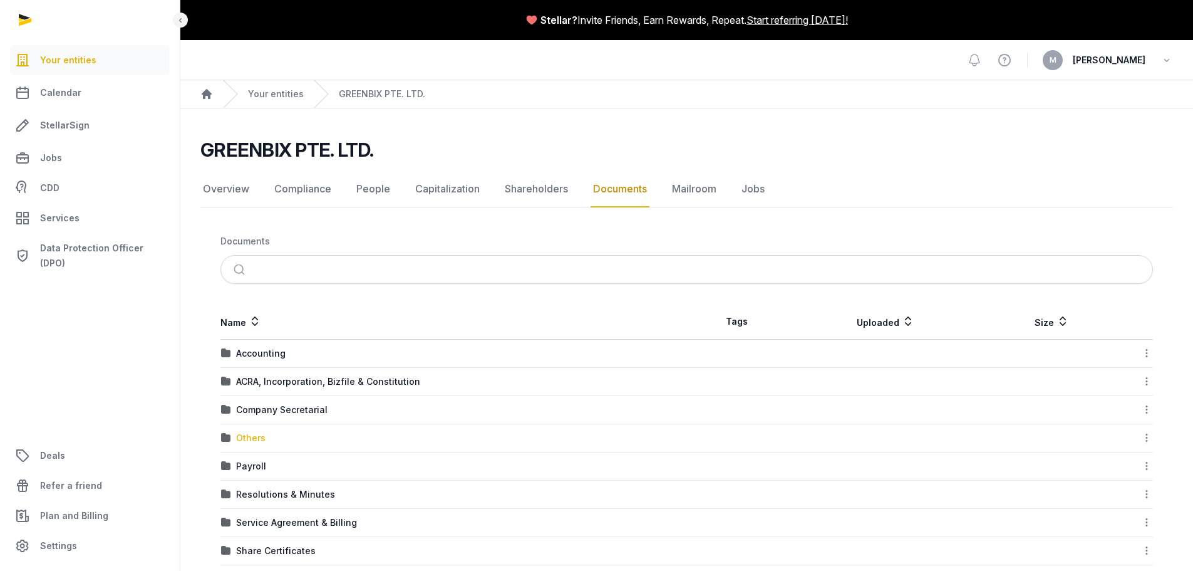
click at [254, 438] on div "Others" at bounding box center [250, 438] width 29 height 13
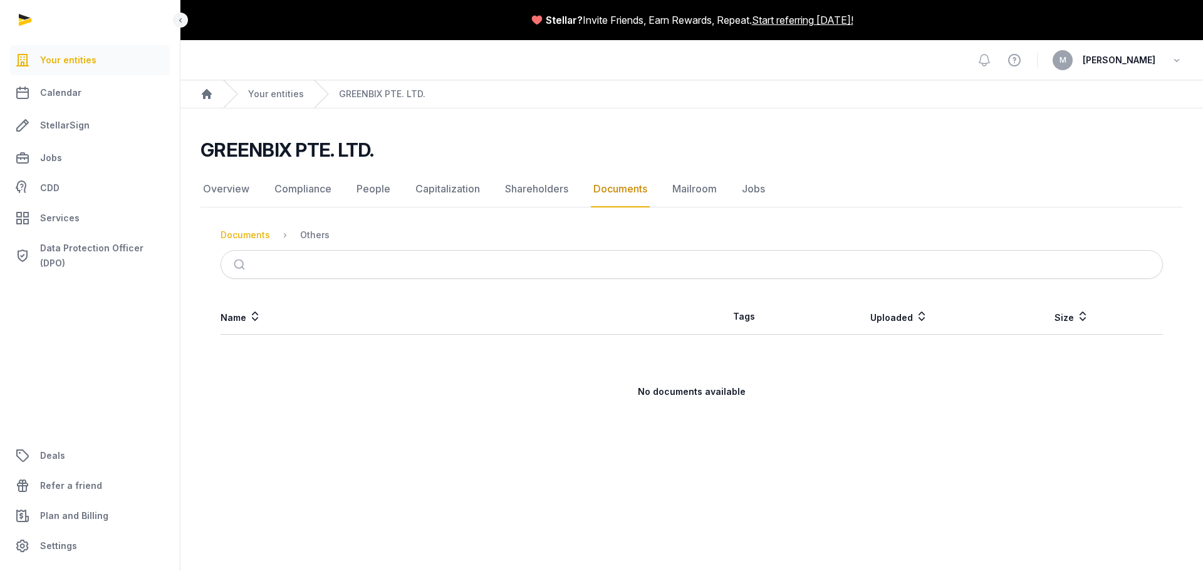
click at [237, 232] on div "Documents" at bounding box center [244, 235] width 49 height 13
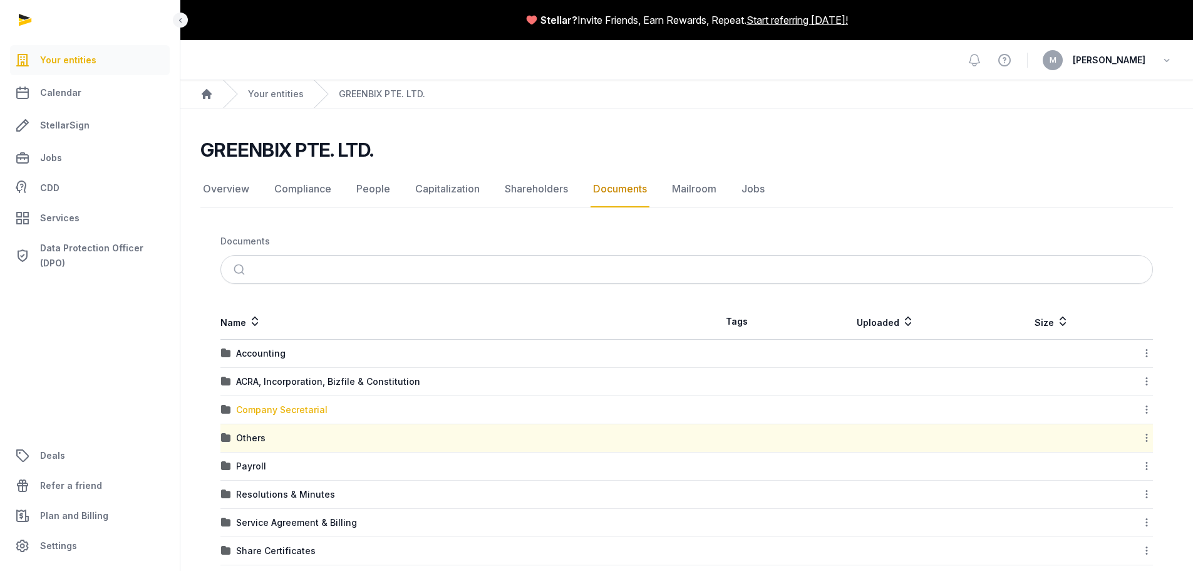
click at [277, 406] on div "Company Secretarial" at bounding box center [281, 409] width 91 height 13
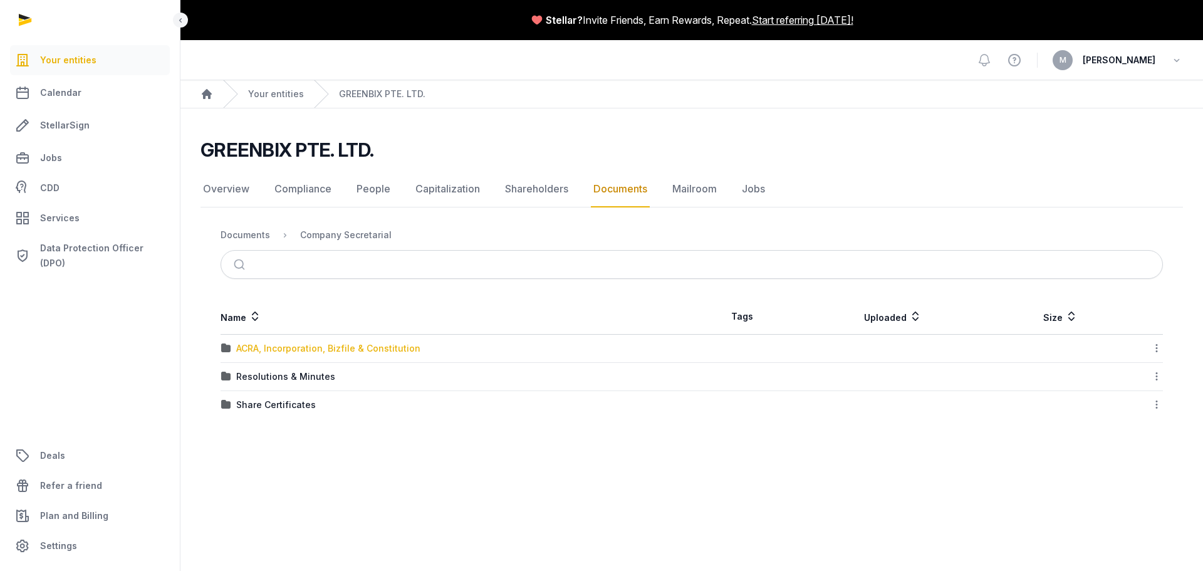
click at [287, 353] on div "ACRA, Incorporation, Bizfile & Constitution" at bounding box center [328, 348] width 184 height 13
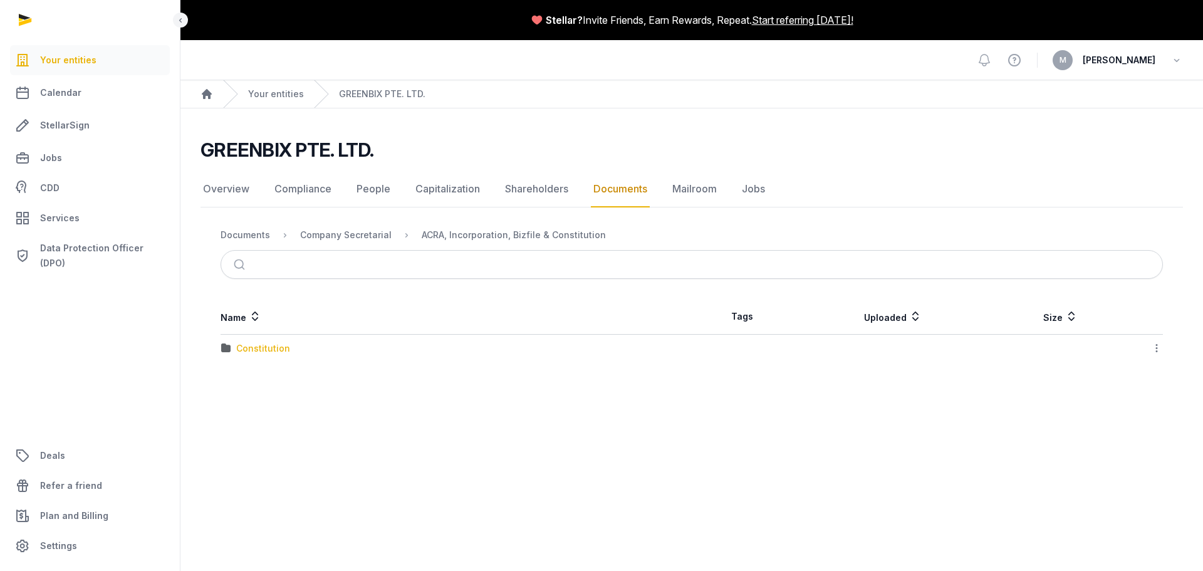
click at [271, 350] on div "Constitution" at bounding box center [263, 348] width 54 height 13
click at [376, 350] on div "GREENBIX PTE. LTD._Constitution_Greenbix_exported_2024-10-01 3.06.11 AM" at bounding box center [390, 348] width 308 height 13
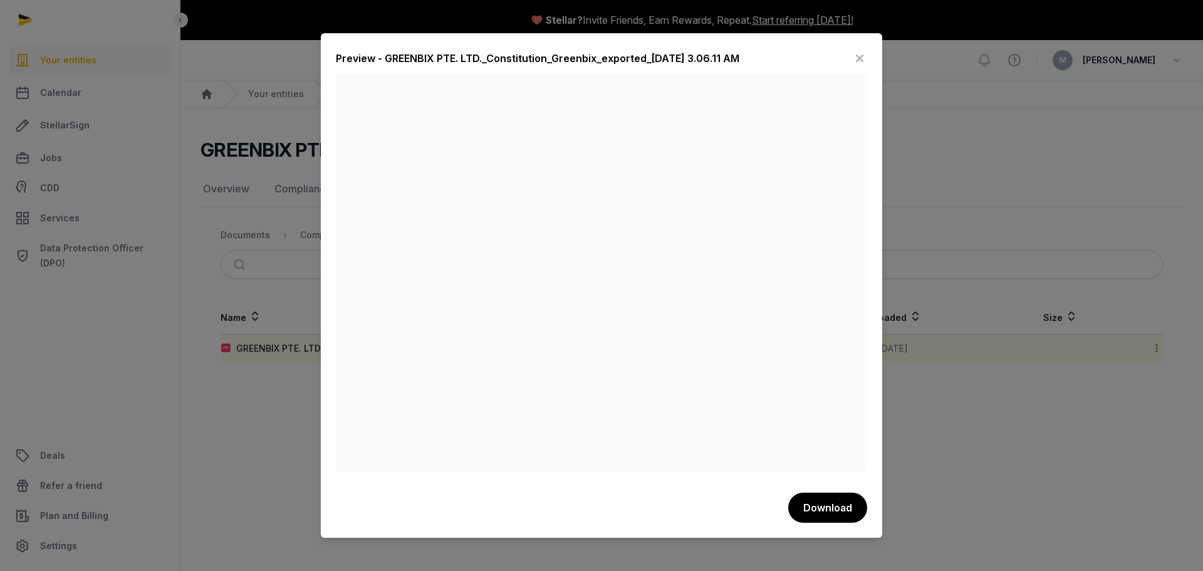
click at [967, 239] on div at bounding box center [601, 285] width 1203 height 571
click at [221, 271] on div at bounding box center [601, 285] width 1203 height 571
click at [854, 58] on icon at bounding box center [859, 58] width 15 height 20
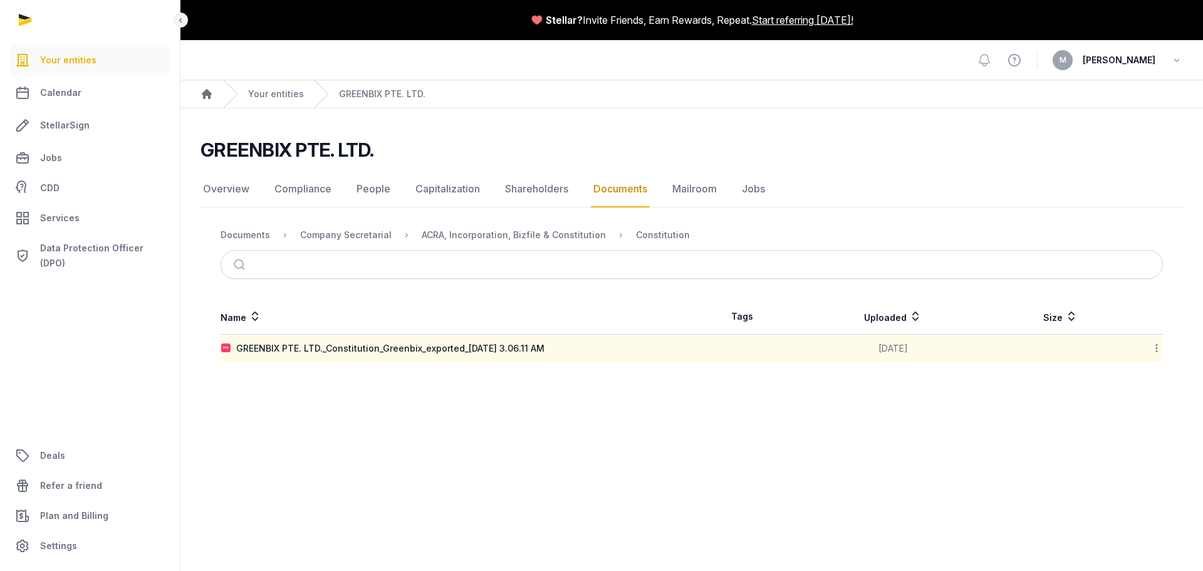
click at [240, 241] on ol "Documents Company Secretarial ACRA, Incorporation, Bizfile & Constitution Const…" at bounding box center [454, 234] width 469 height 15
click at [270, 234] on ol "Documents Company Secretarial ACRA, Incorporation, Bizfile & Constitution Const…" at bounding box center [454, 234] width 469 height 15
click at [267, 234] on div "Documents" at bounding box center [244, 235] width 49 height 13
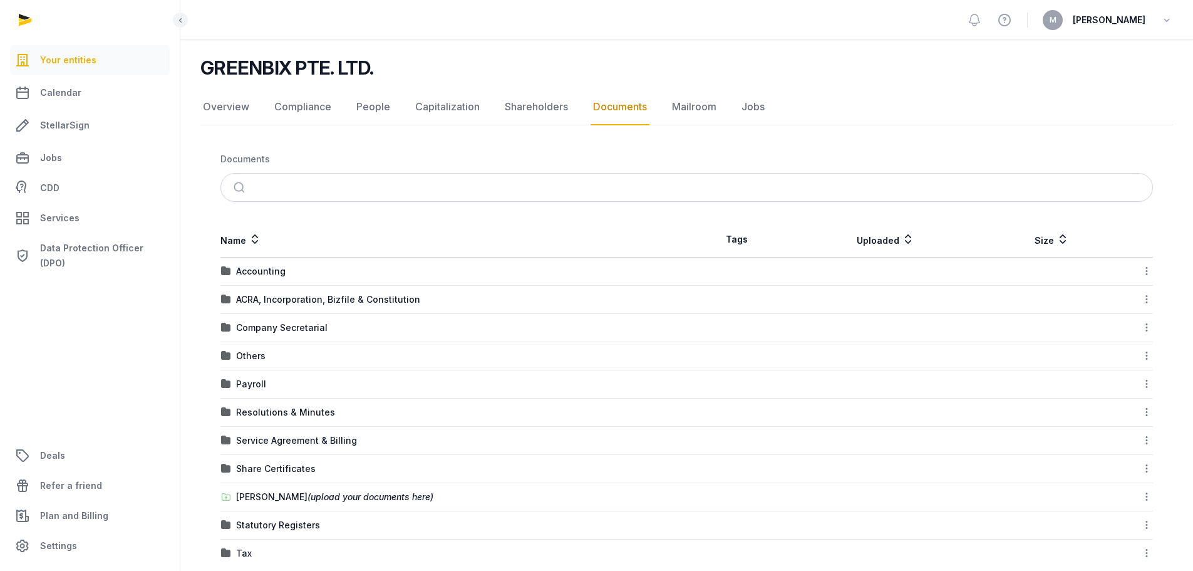
scroll to position [103, 0]
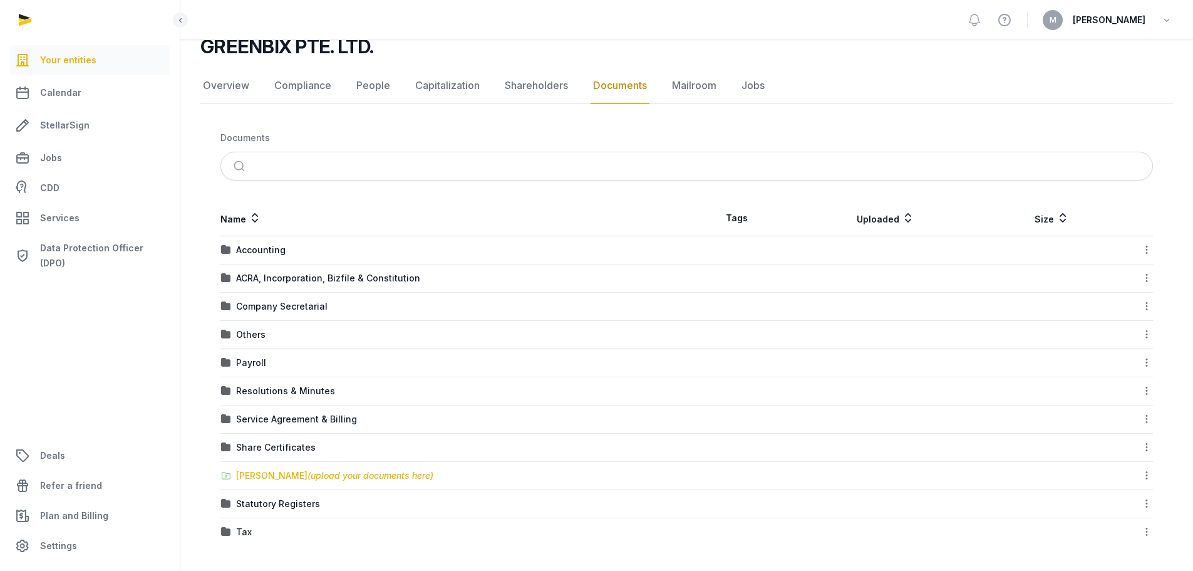
click at [321, 476] on span "(upload your documents here)" at bounding box center [371, 475] width 126 height 11
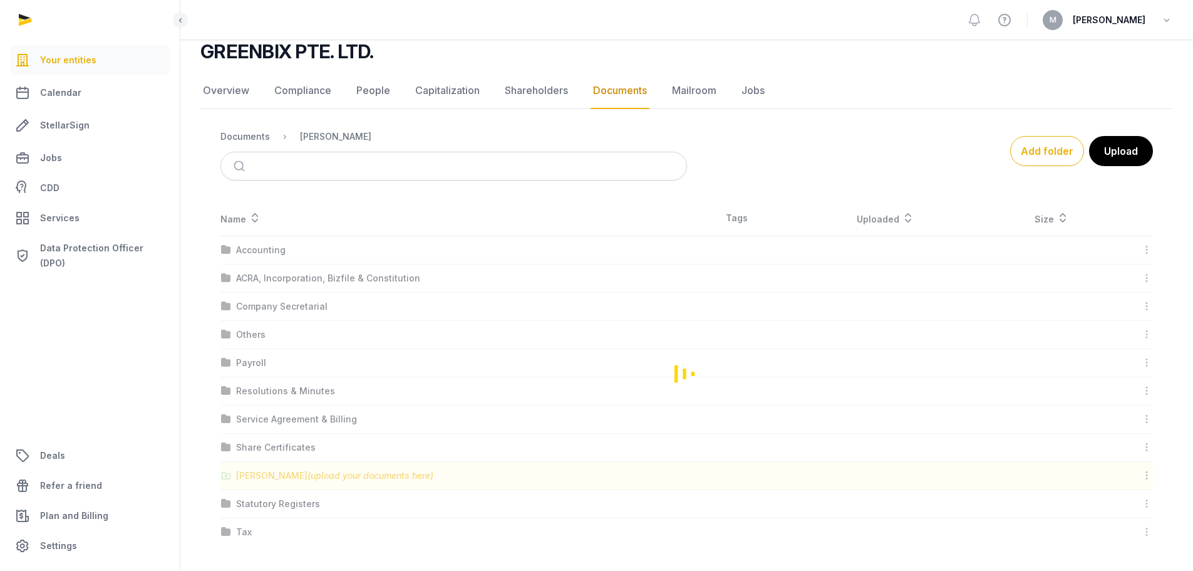
scroll to position [0, 0]
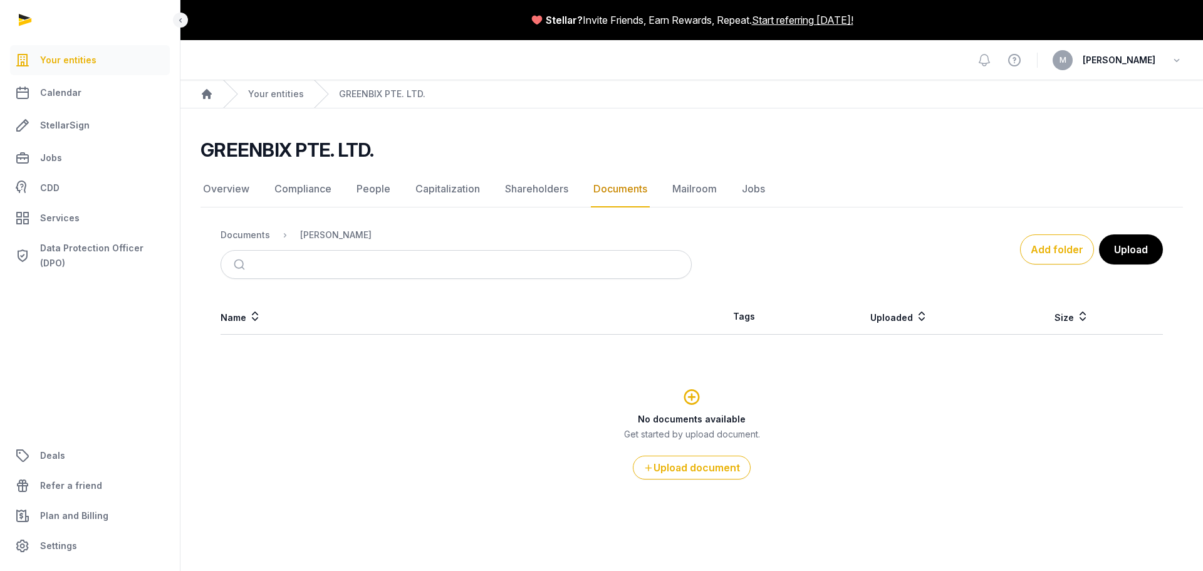
click at [357, 455] on div "No documents available Get started by upload document. Upload document" at bounding box center [691, 432] width 941 height 94
click at [238, 232] on div "Documents" at bounding box center [244, 235] width 49 height 13
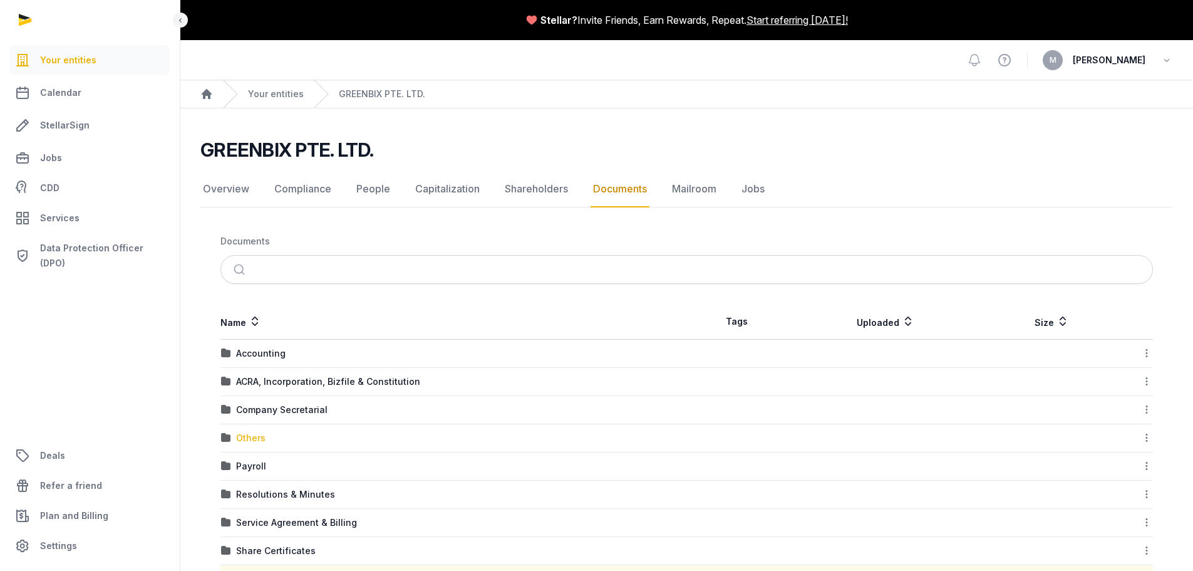
click at [239, 439] on div "Others" at bounding box center [250, 438] width 29 height 13
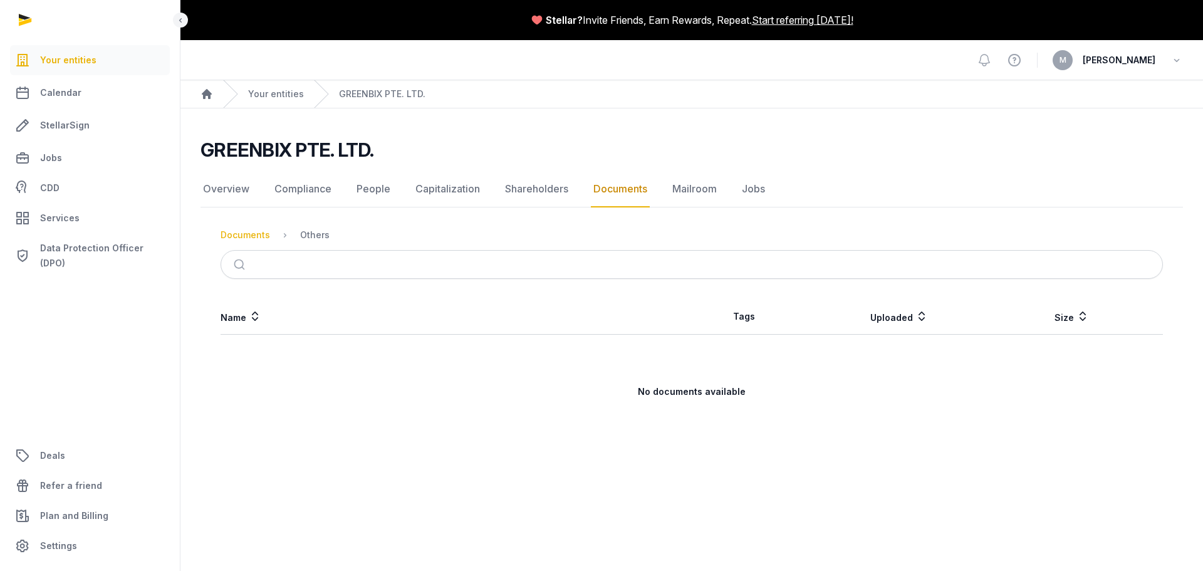
click at [241, 233] on div "Documents" at bounding box center [244, 235] width 49 height 13
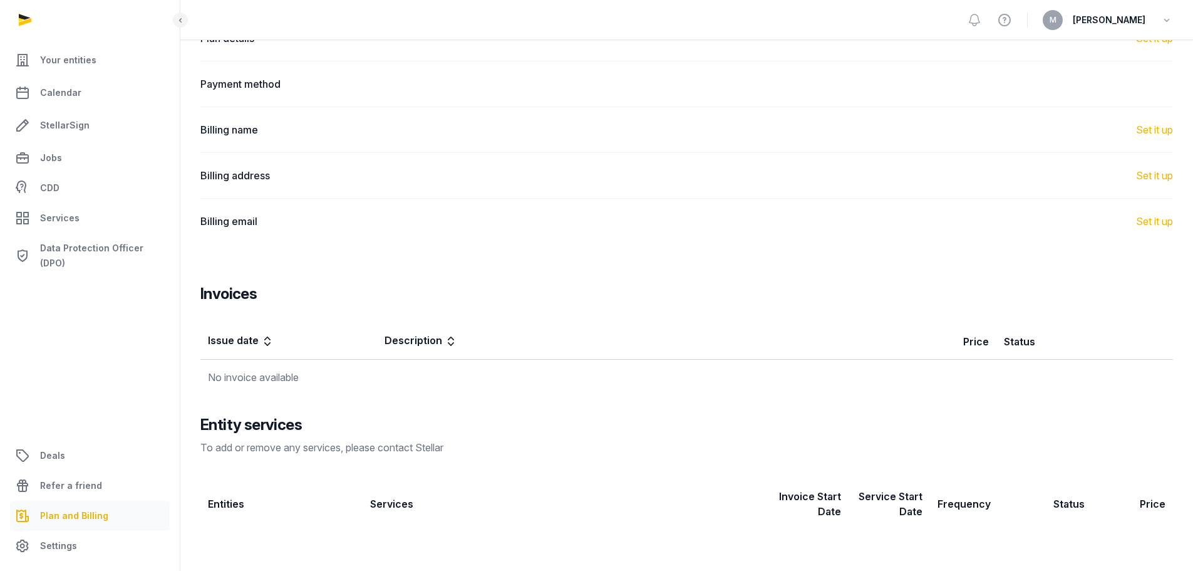
scroll to position [144, 0]
